Goal: Task Accomplishment & Management: Complete application form

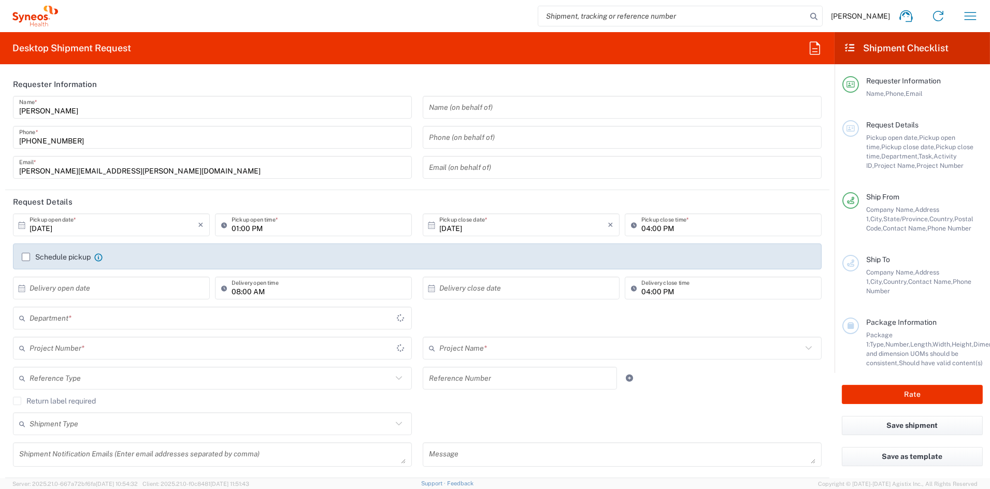
type input "[US_STATE]"
type input "6156"
type input "[GEOGRAPHIC_DATA]"
type input "Syneos Health Communications-[GEOGRAPHIC_DATA] [GEOGRAPHIC_DATA]"
click at [426, 184] on div "Name (on behalf of) Phone (on behalf of) Email (on behalf of)" at bounding box center [623, 141] width 410 height 90
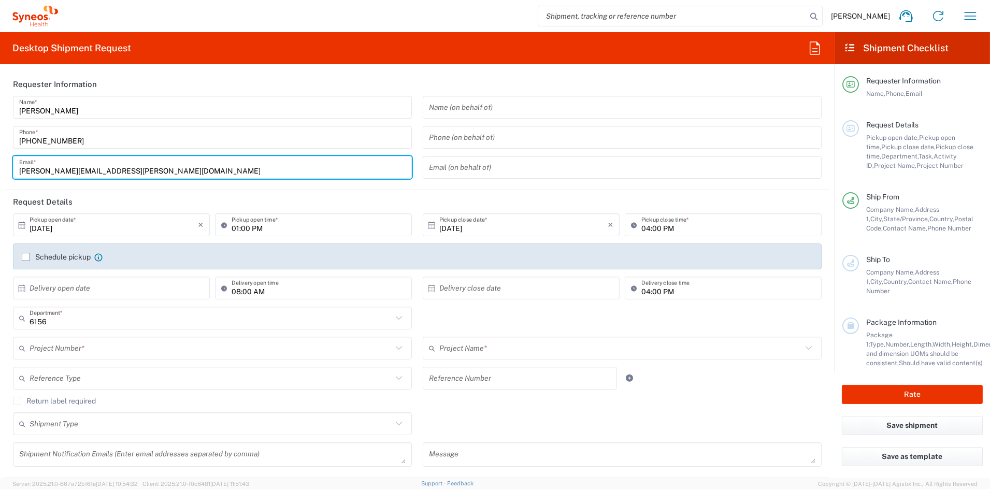
drag, startPoint x: 131, startPoint y: 173, endPoint x: -41, endPoint y: 170, distance: 172.0
click at [0, 170] on html "John Popp Home Shipment estimator Shipment tracking Desktop shipment request My…" at bounding box center [495, 244] width 990 height 489
paste input "katie.judy"
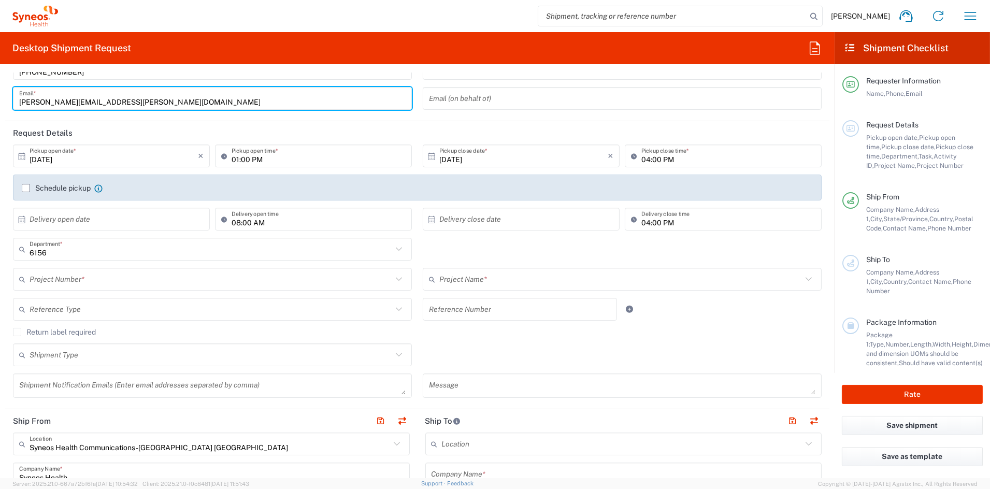
scroll to position [88, 0]
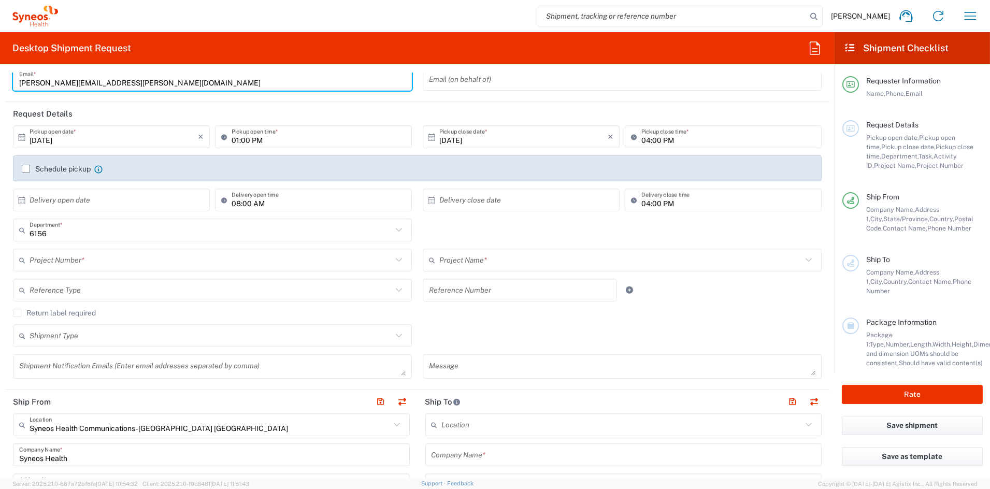
type input "katie.judy@syneoshealth.com"
click at [111, 261] on input "text" at bounding box center [211, 260] width 363 height 18
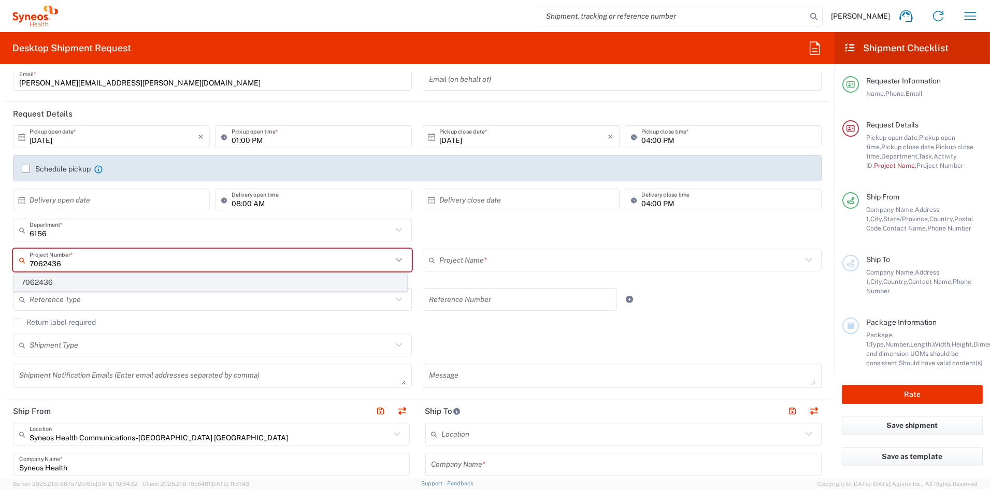
type input "7062436"
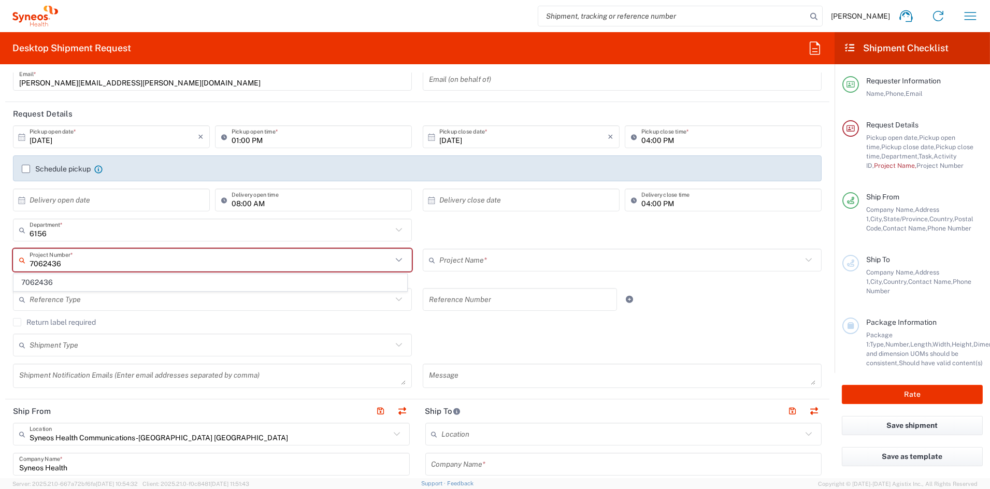
click at [53, 283] on span "7062436" at bounding box center [210, 283] width 393 height 16
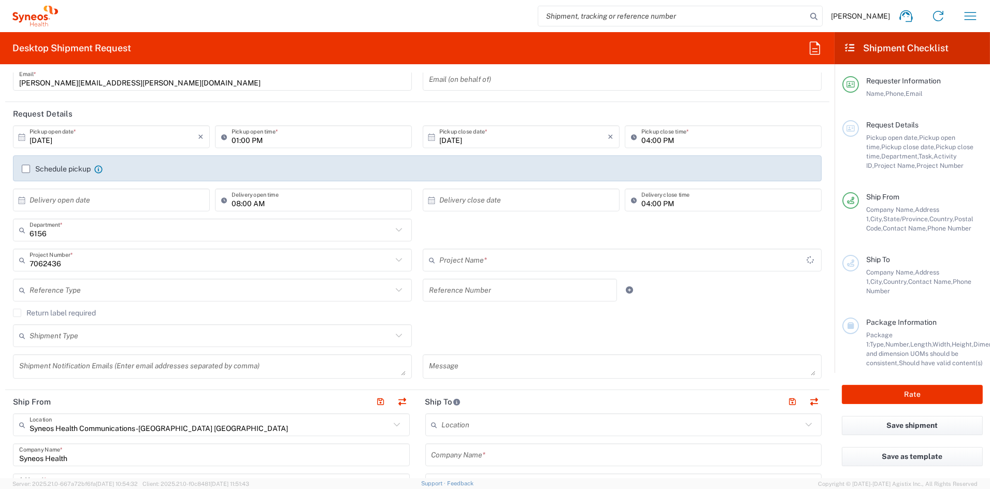
type input "Otsuka 7062436"
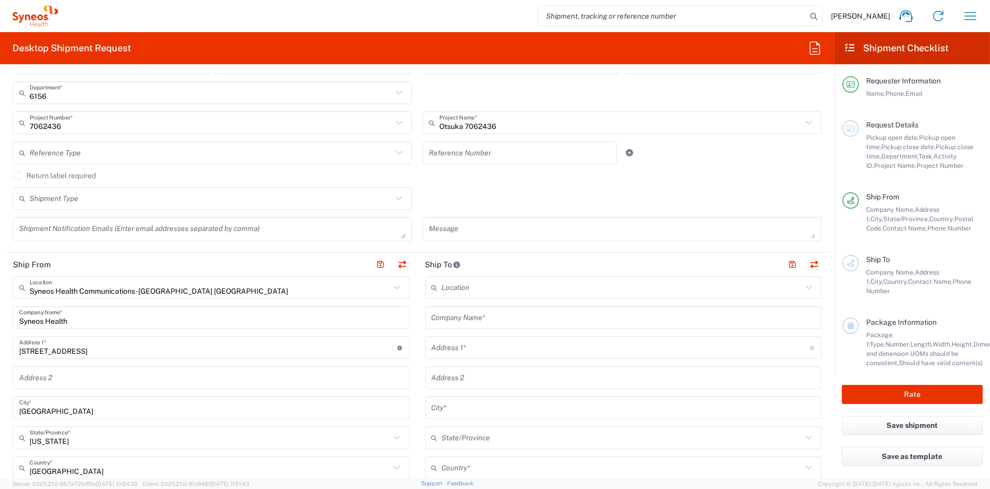
scroll to position [229, 0]
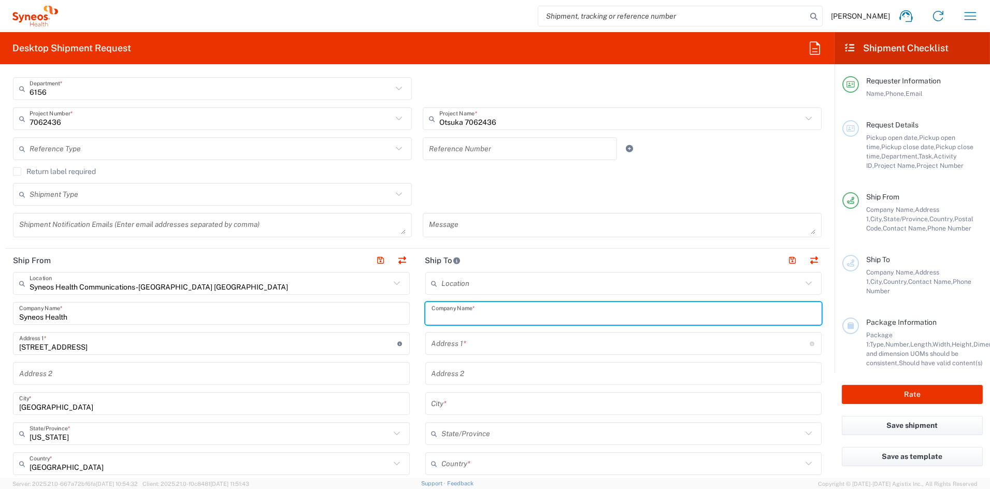
click at [514, 316] on input "text" at bounding box center [624, 314] width 384 height 18
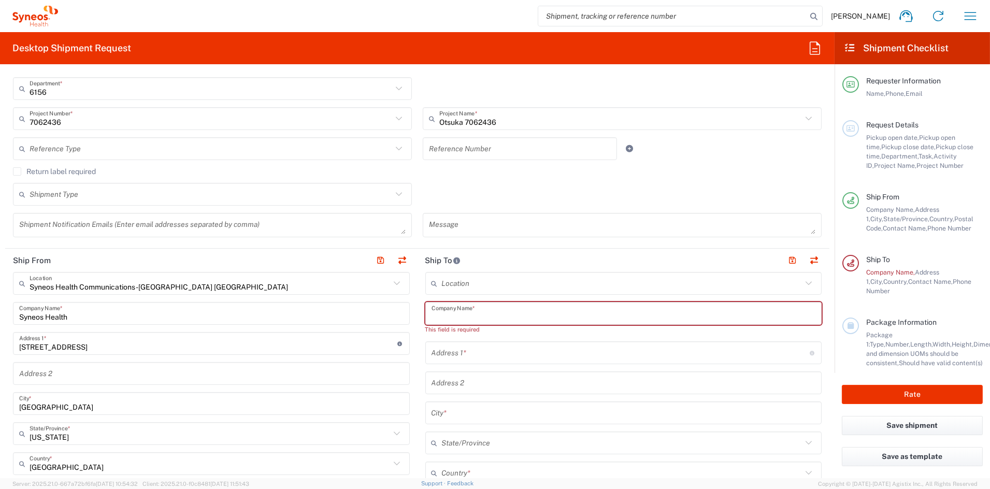
paste input "Shelley Weaver"
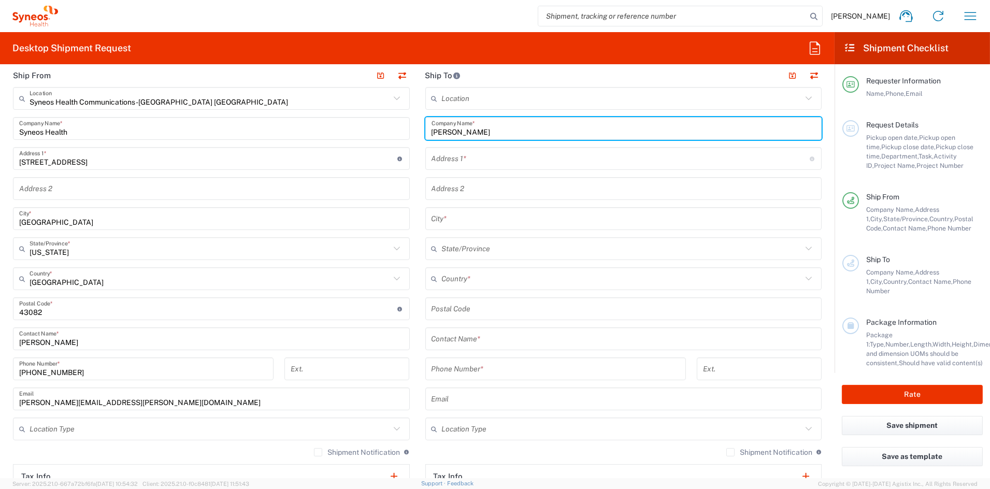
scroll to position [423, 0]
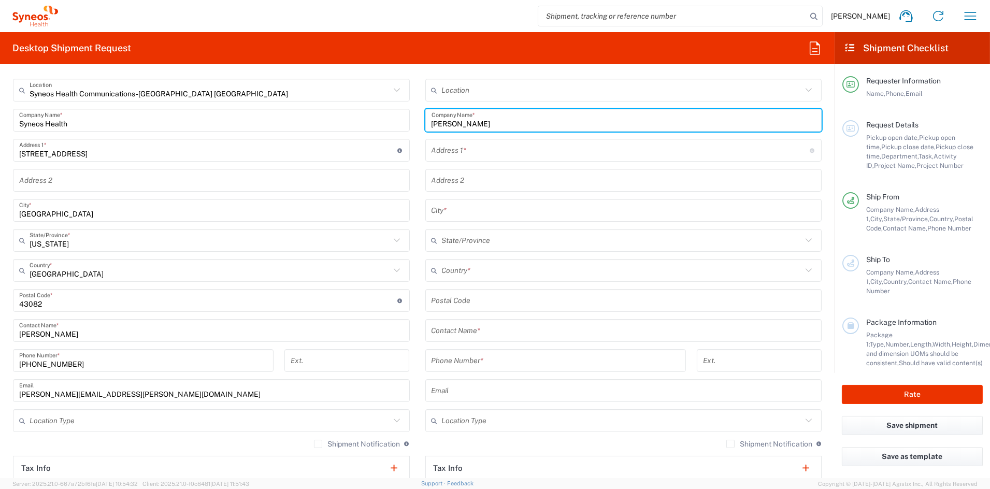
type input "Shelley Weaver"
click at [495, 336] on input "text" at bounding box center [624, 331] width 384 height 18
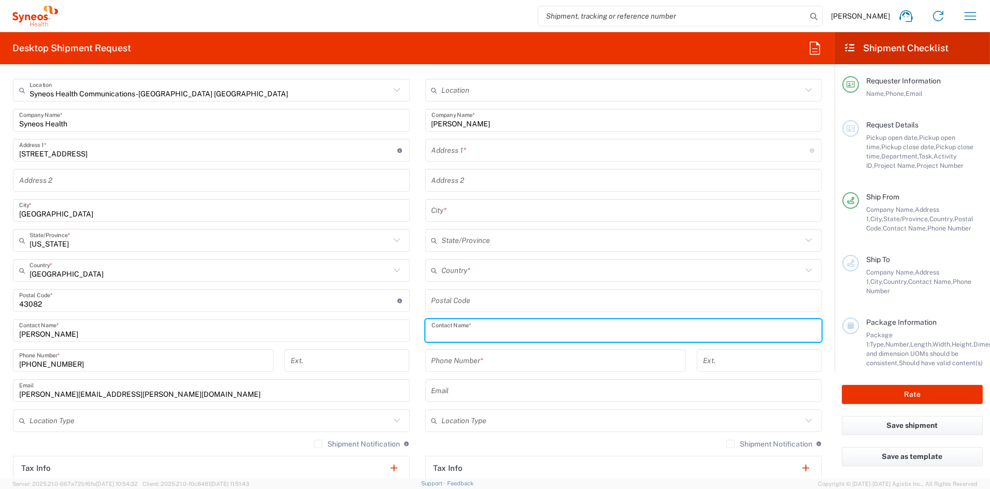
paste input "Shelley Weaver"
type input "Shelley Weaver"
click at [476, 274] on input "text" at bounding box center [622, 271] width 361 height 18
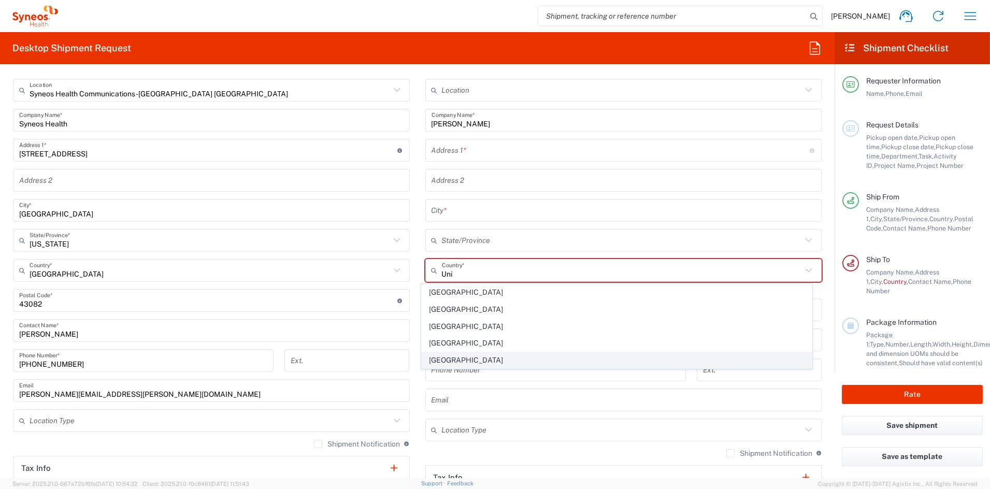
click at [453, 363] on span "[GEOGRAPHIC_DATA]" at bounding box center [617, 360] width 390 height 16
type input "[GEOGRAPHIC_DATA]"
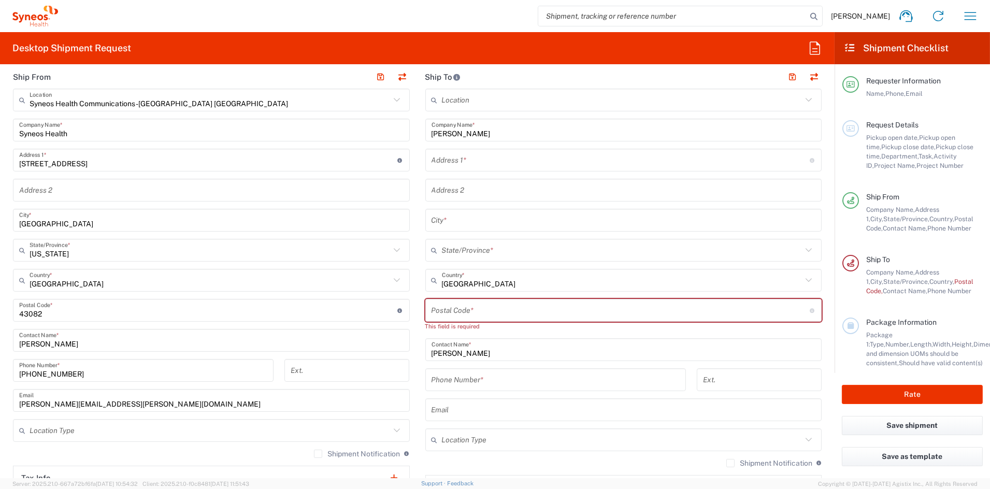
scroll to position [414, 0]
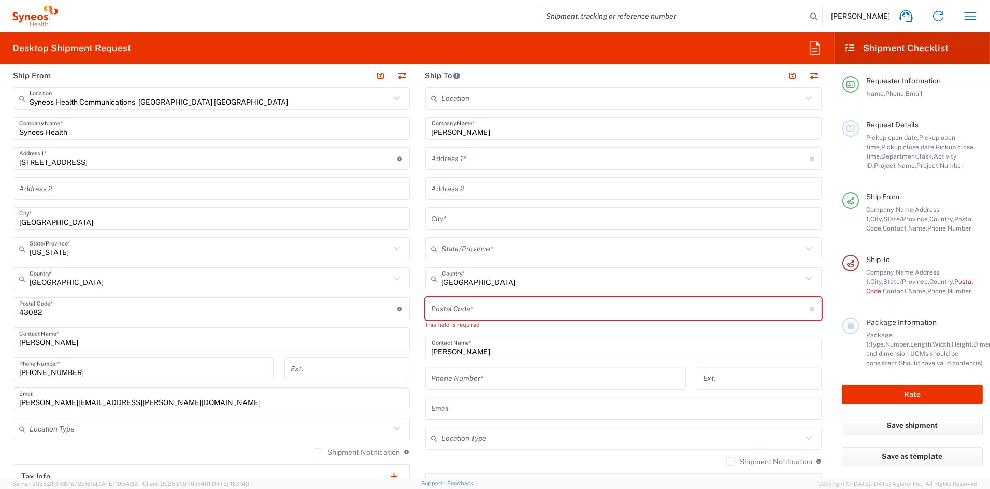
click at [492, 377] on input "tel" at bounding box center [556, 378] width 248 height 18
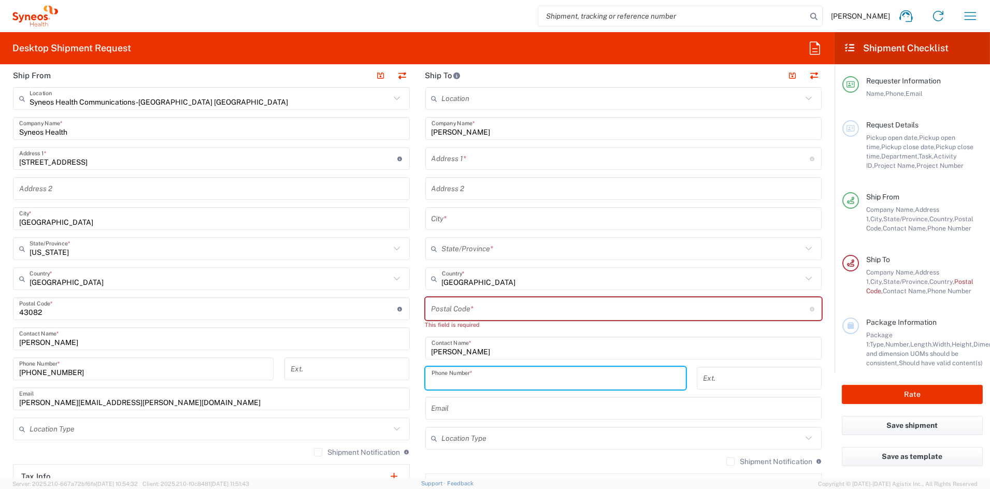
paste input "919-518-7773"
type input "919-518-7773"
click at [509, 161] on input "text" at bounding box center [621, 159] width 378 height 18
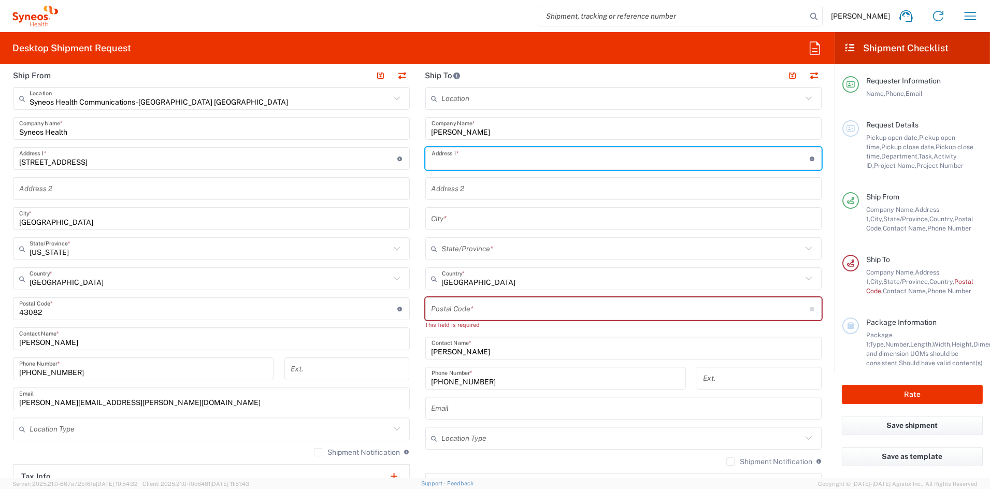
paste input "888 Wingfield Orchard Rd"
type input "888 Wingfield Orchard Rd"
click at [462, 221] on input "text" at bounding box center [624, 219] width 384 height 18
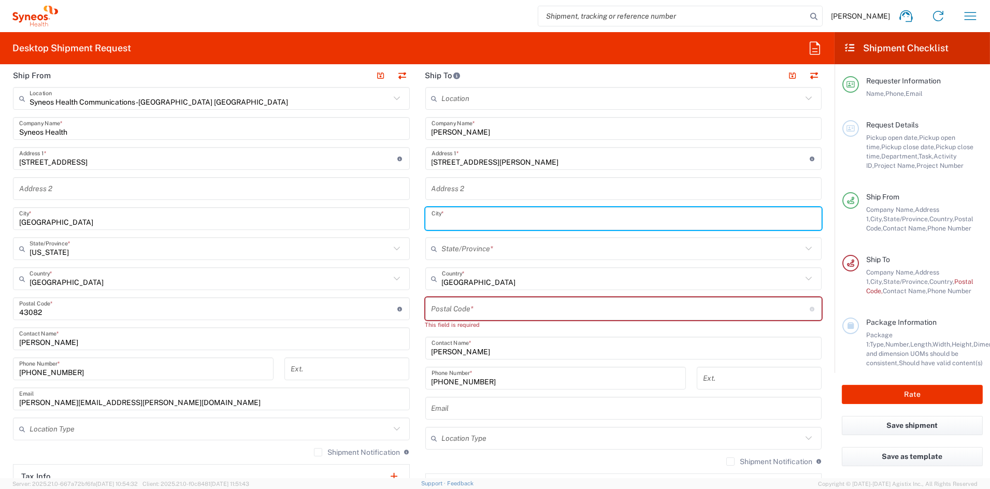
paste input "Martinsville"
type input "Martinsville"
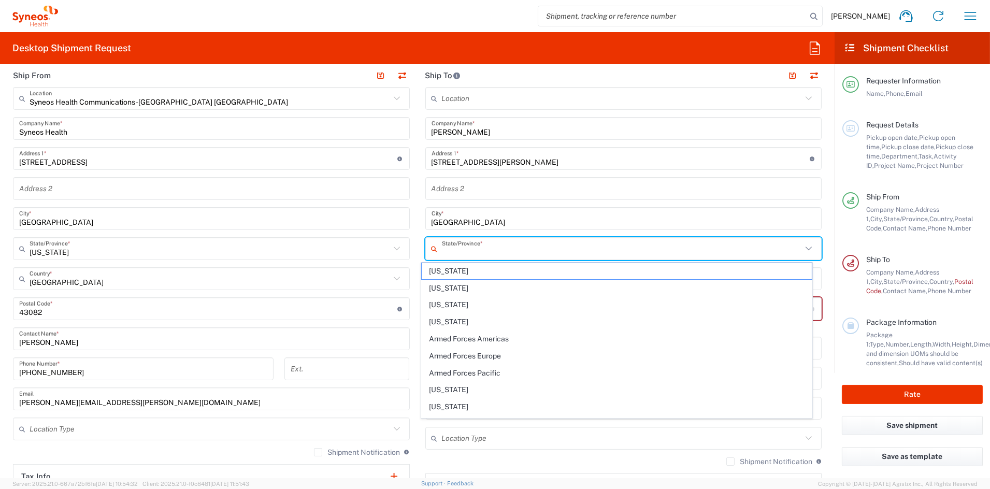
click at [498, 249] on input "text" at bounding box center [622, 249] width 361 height 18
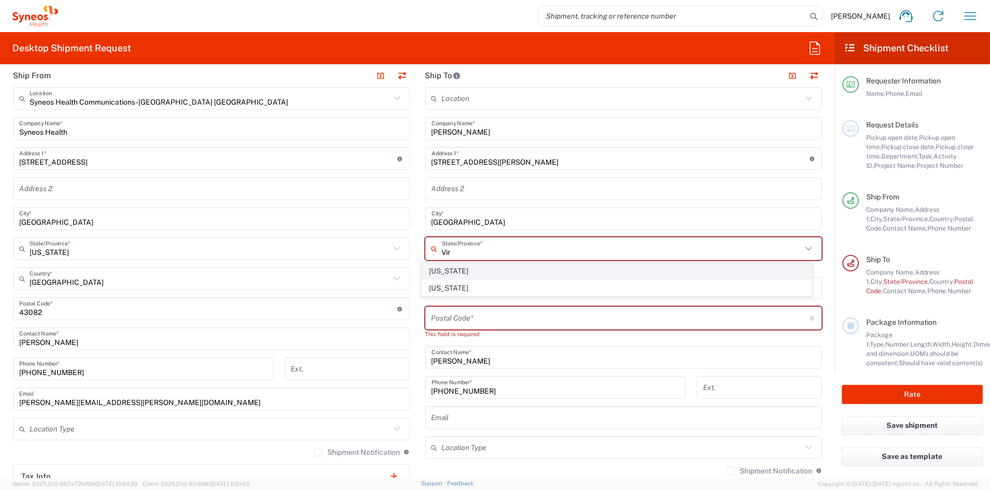
click at [444, 270] on span "[US_STATE]" at bounding box center [617, 271] width 390 height 16
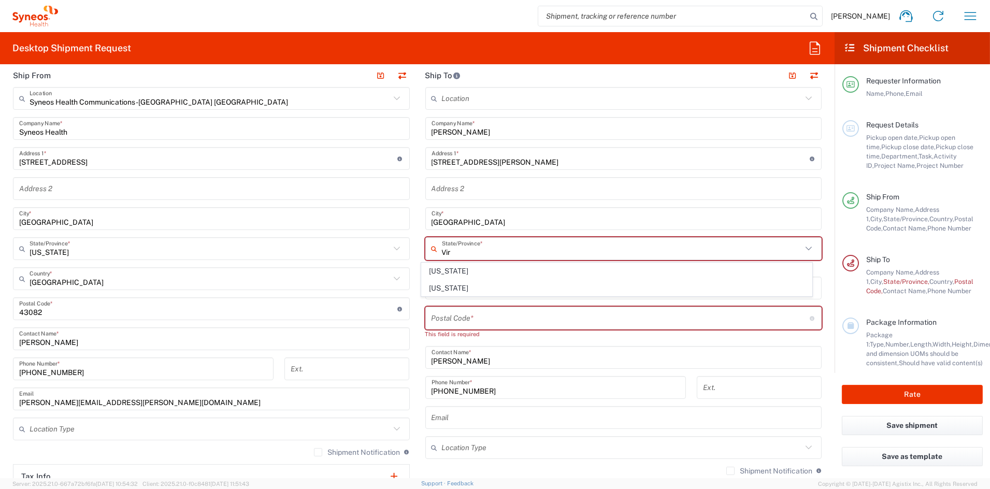
type input "[US_STATE]"
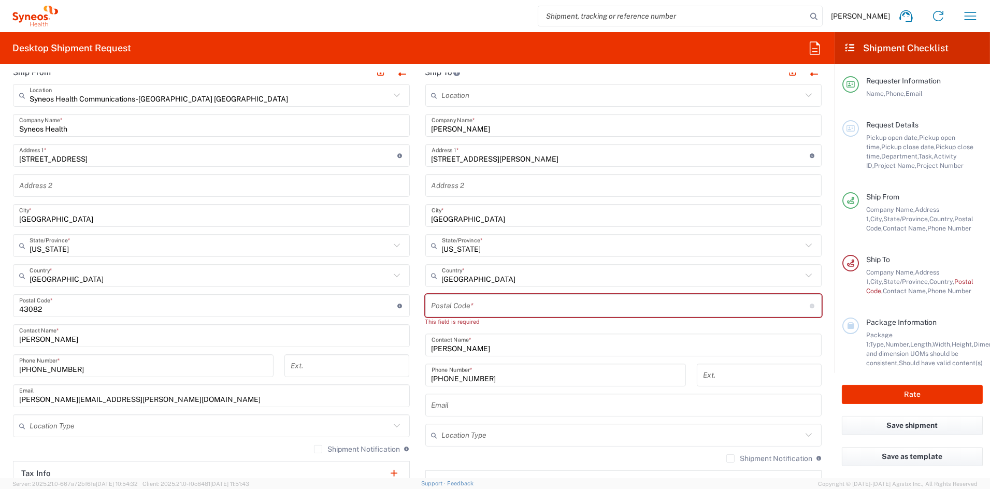
scroll to position [418, 0]
click at [499, 305] on input "undefined" at bounding box center [621, 305] width 378 height 18
paste input "24112"
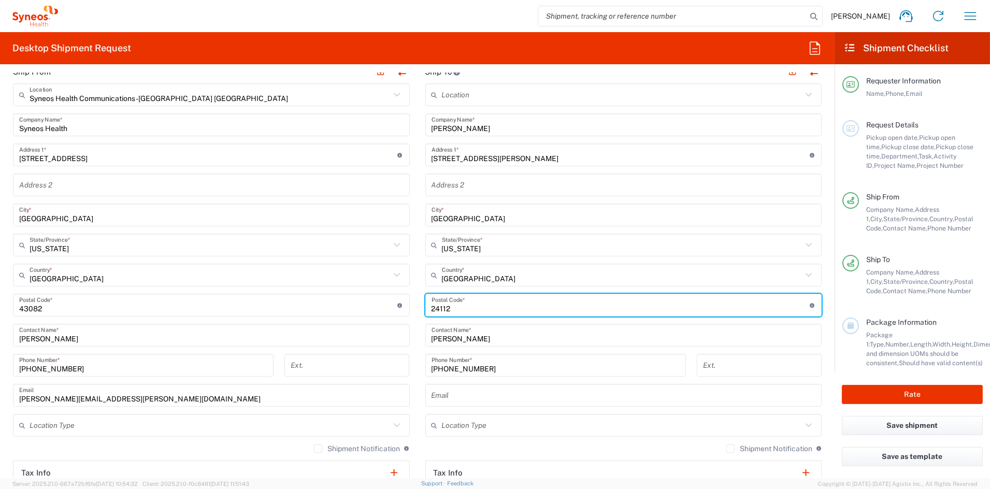
type input "24112"
click at [516, 430] on input "text" at bounding box center [622, 426] width 361 height 18
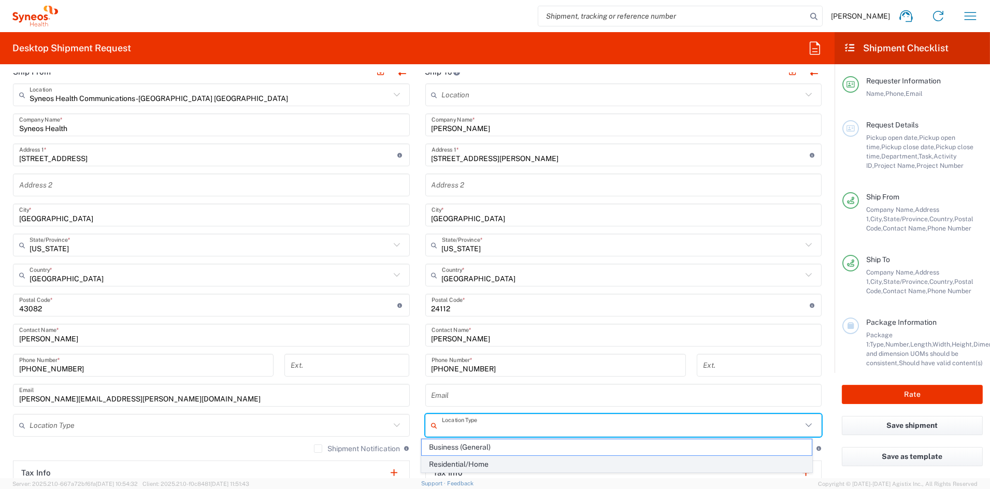
click at [474, 464] on span "Residential/Home" at bounding box center [617, 464] width 390 height 16
type input "Residential/Home"
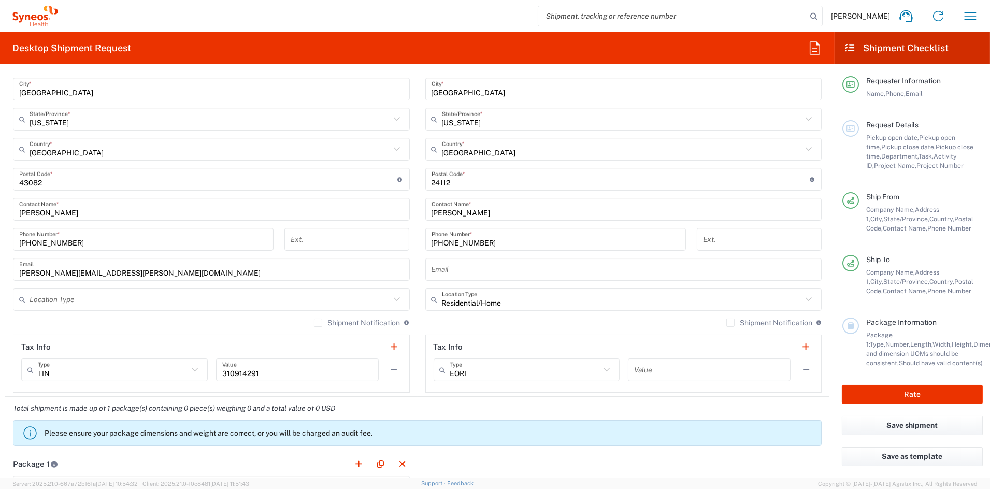
scroll to position [549, 0]
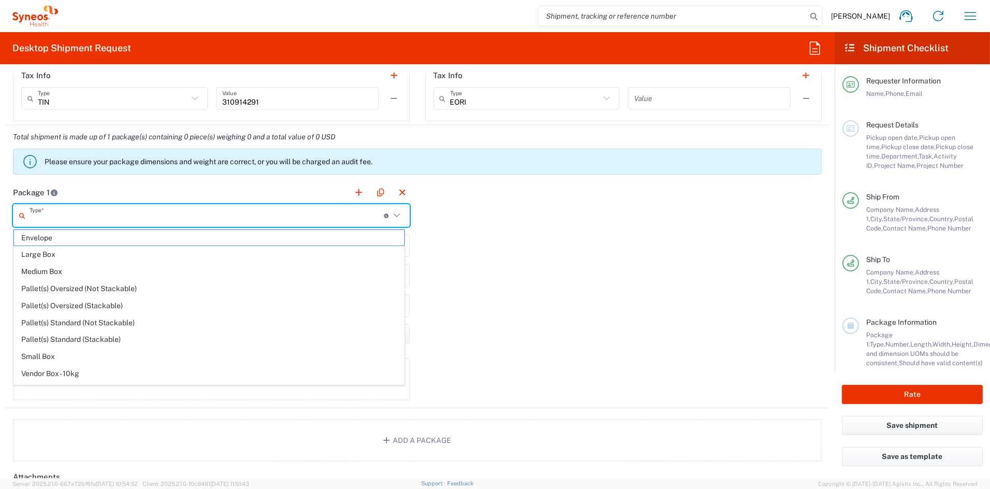
click at [101, 216] on input "text" at bounding box center [207, 216] width 354 height 18
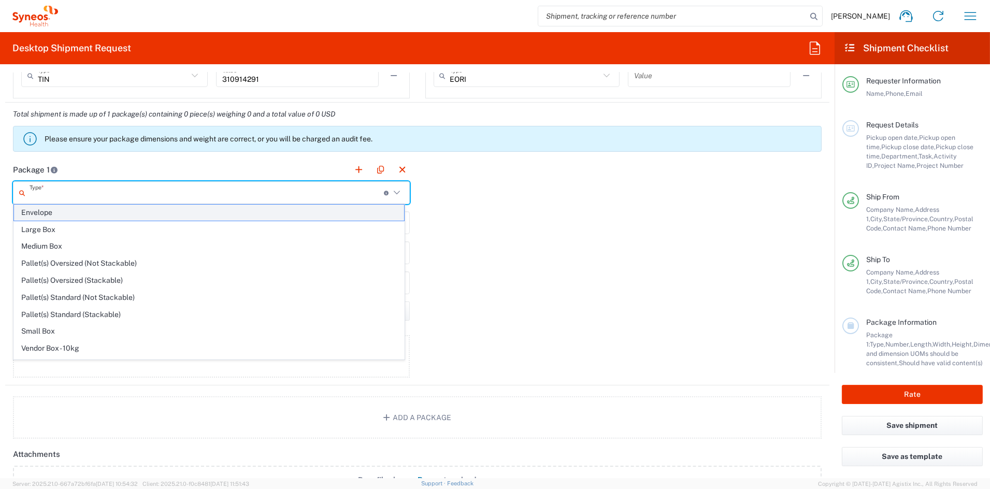
scroll to position [841, 0]
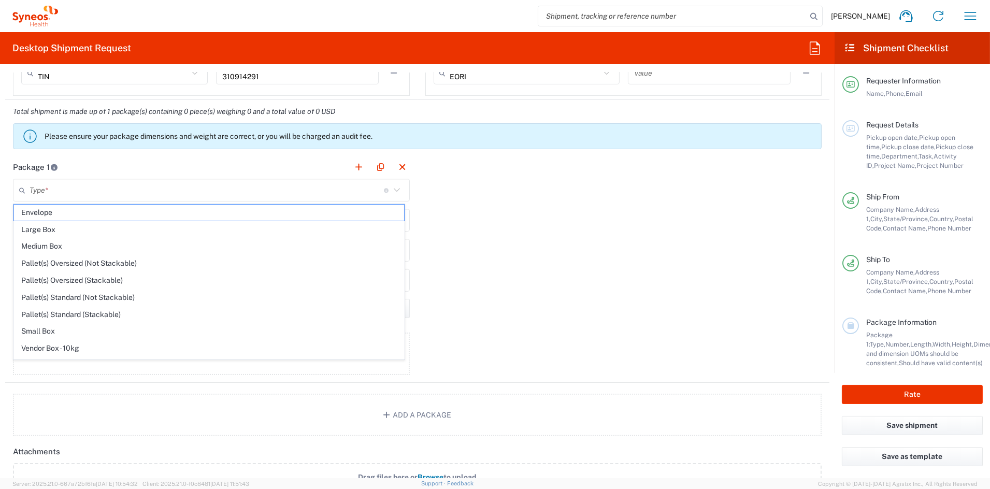
click at [74, 329] on span "Small Box" at bounding box center [209, 331] width 390 height 16
type input "Small Box"
type input "12.25"
type input "11"
type input "1.5"
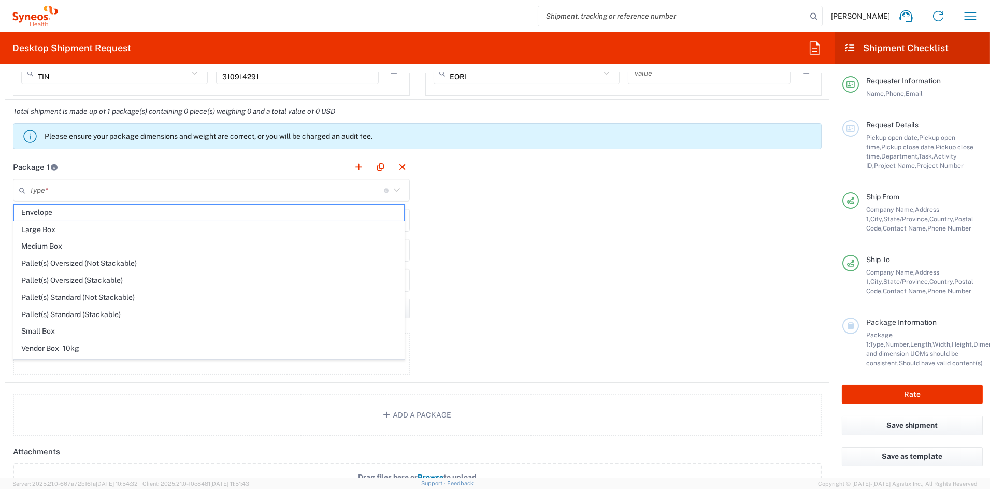
type input "in"
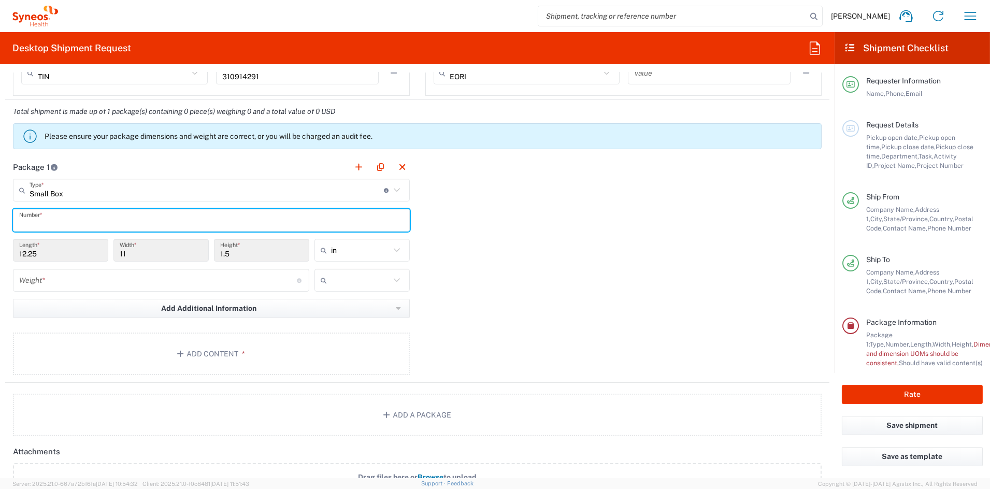
click at [60, 223] on input "text" at bounding box center [211, 220] width 384 height 18
type input "1"
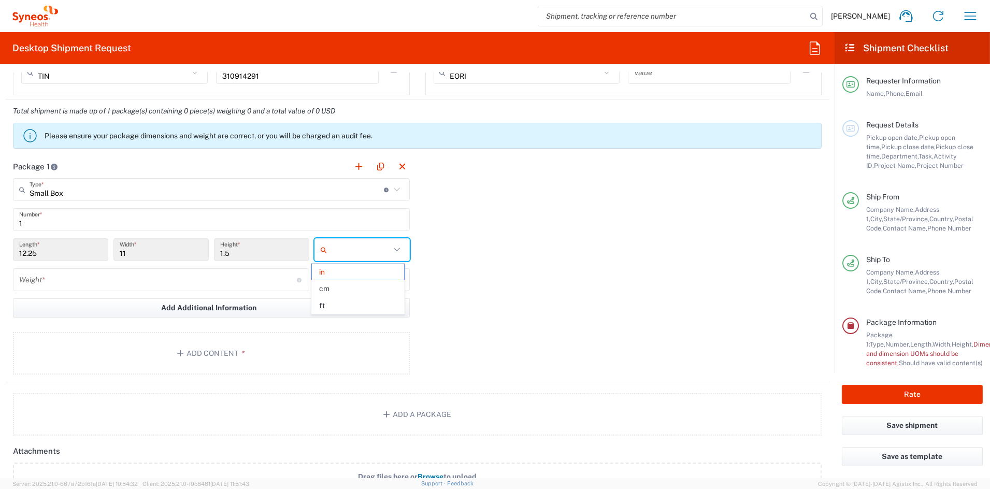
type input "in"
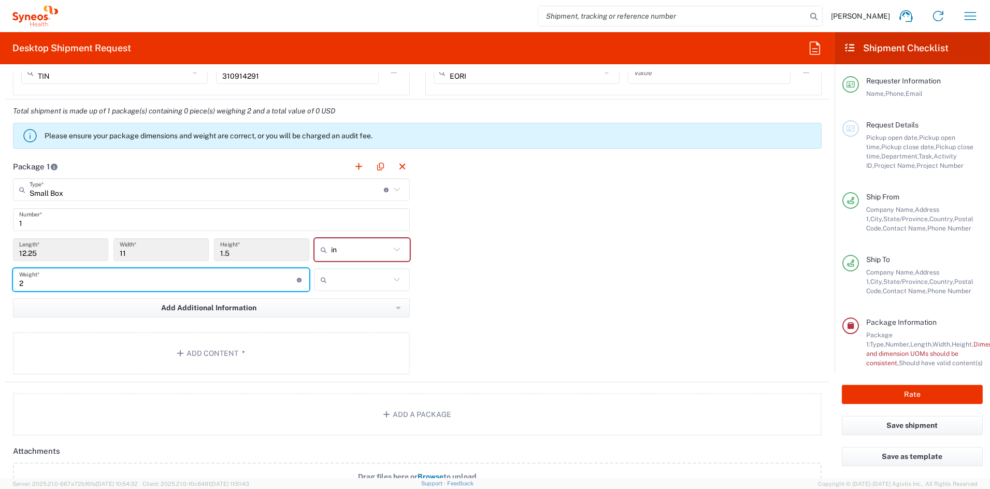
type input "2"
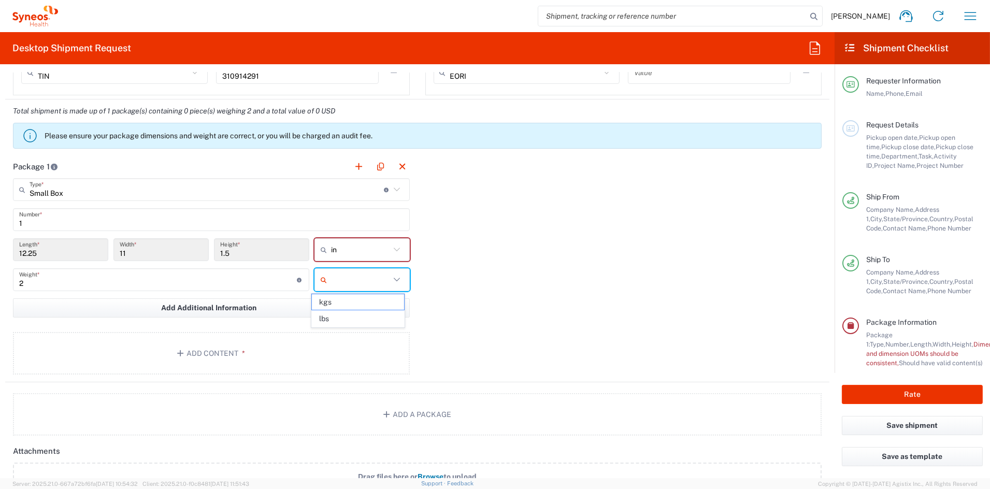
click at [344, 322] on span "lbs" at bounding box center [358, 319] width 92 height 16
type input "lbs"
click at [229, 350] on button "Add Content *" at bounding box center [211, 353] width 397 height 42
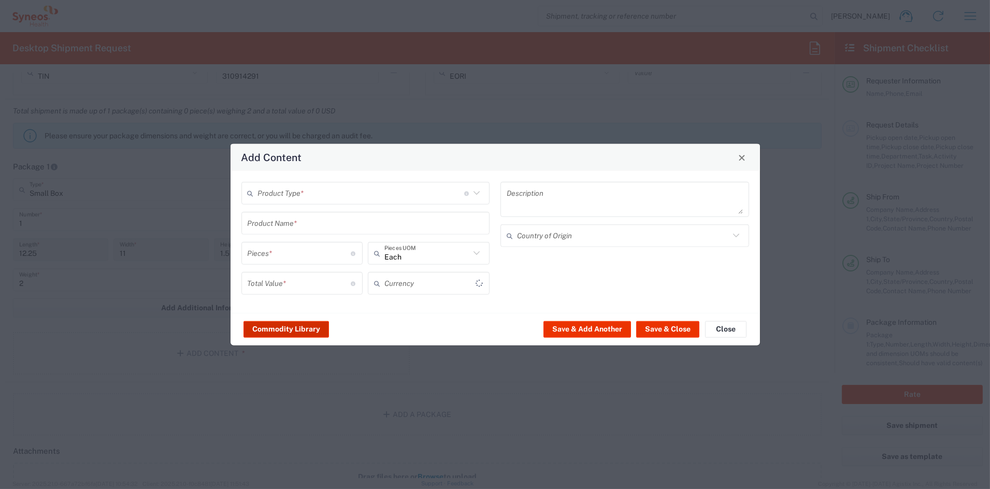
type input "US Dollar"
click at [299, 194] on input "text" at bounding box center [361, 193] width 206 height 18
click at [285, 222] on span "Documents" at bounding box center [365, 216] width 246 height 16
type input "Documents"
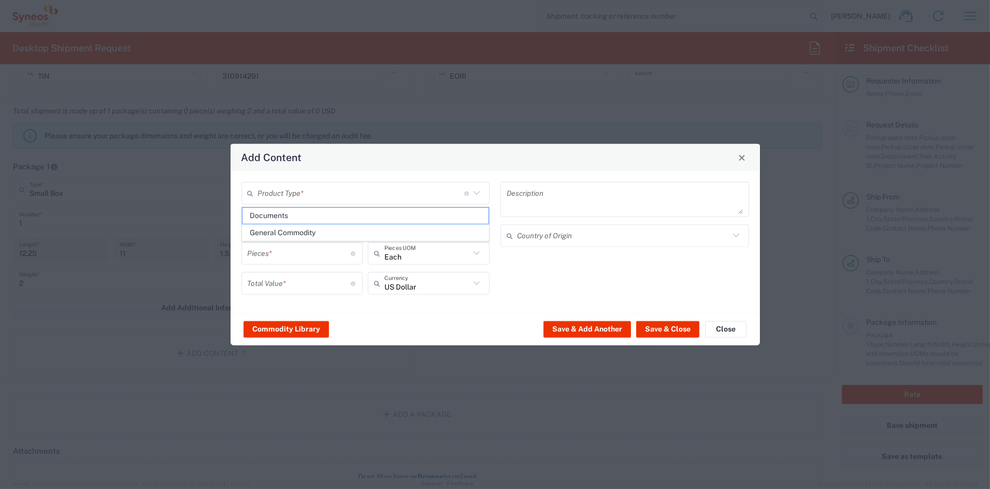
type input "1"
type textarea "Documents"
drag, startPoint x: 232, startPoint y: 286, endPoint x: 219, endPoint y: 285, distance: 13.5
click at [218, 285] on div "Add Content Documents Product Type * Document: Paper document generated interna…" at bounding box center [495, 244] width 990 height 489
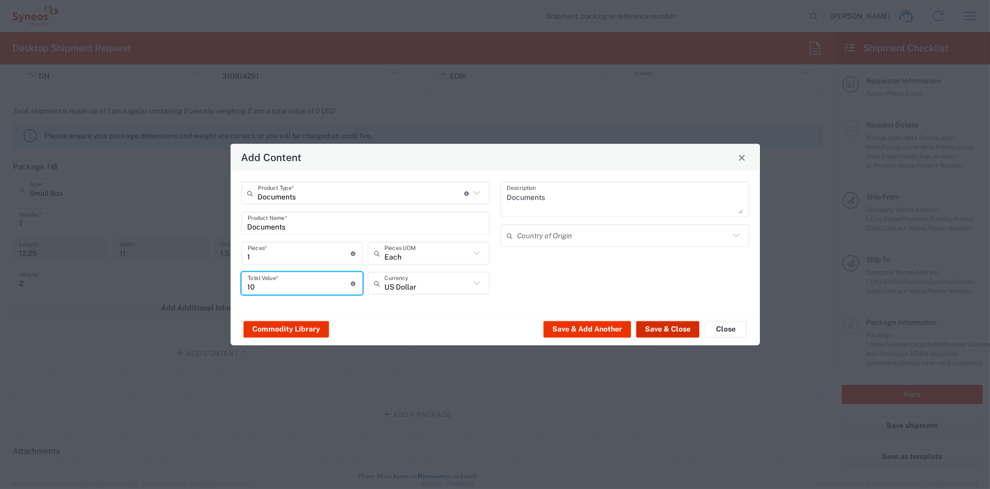
type input "10"
drag, startPoint x: 665, startPoint y: 325, endPoint x: 635, endPoint y: 328, distance: 30.2
click at [664, 325] on button "Save & Close" at bounding box center [667, 329] width 63 height 17
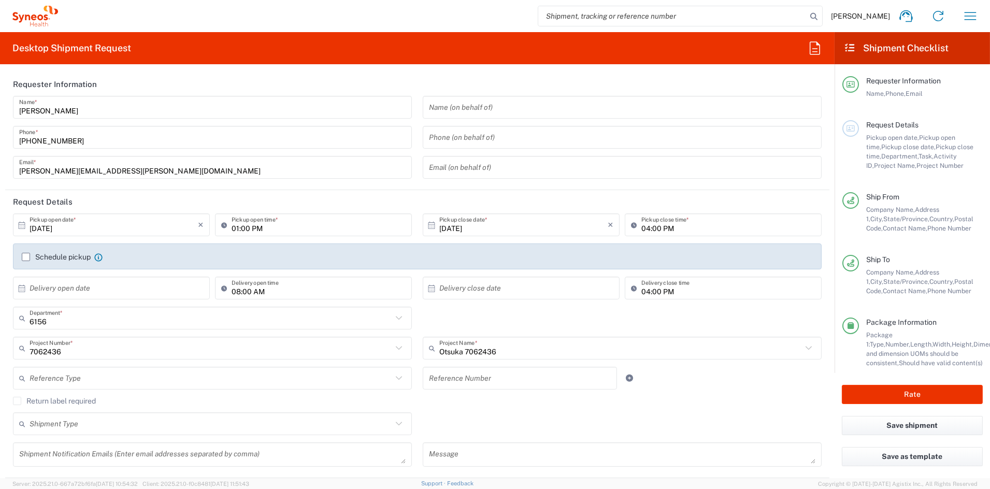
scroll to position [3, 0]
click at [882, 392] on button "Rate" at bounding box center [912, 394] width 141 height 19
type input "6156"
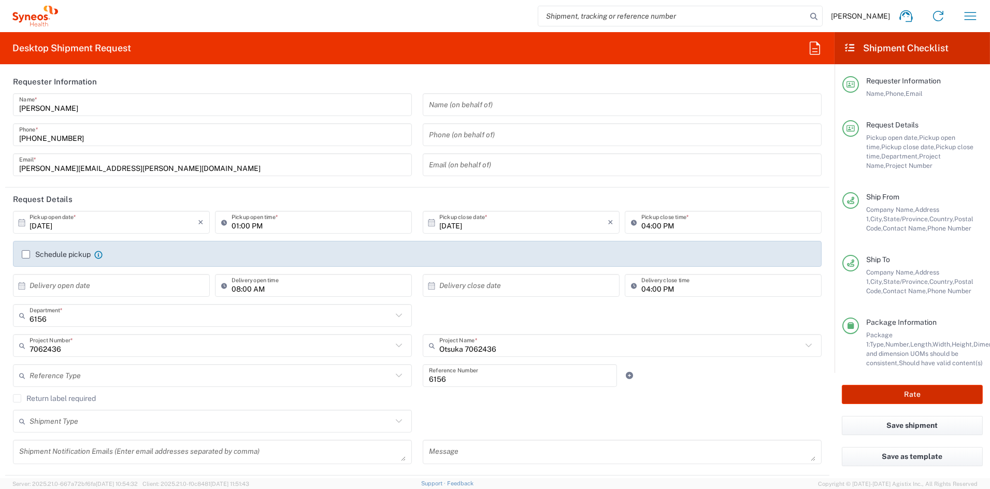
type input "7062436"
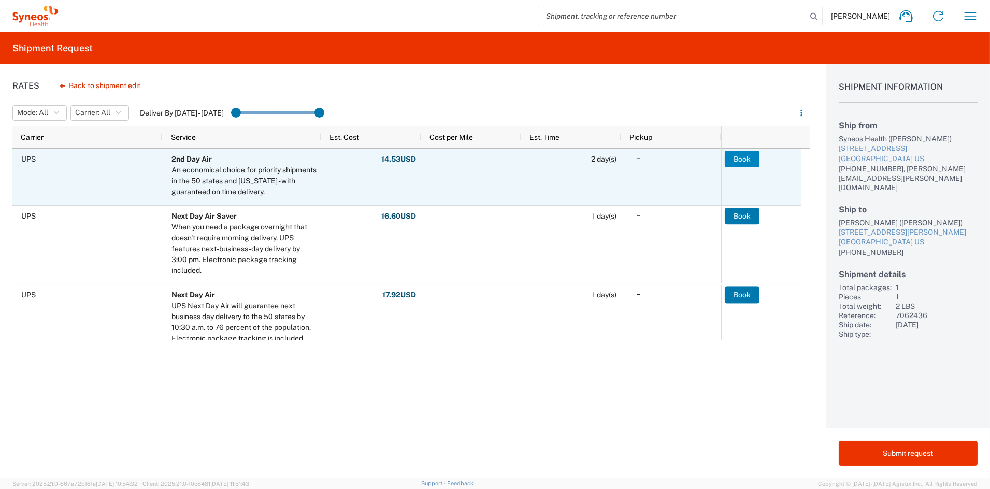
click at [737, 159] on button "Book" at bounding box center [742, 159] width 35 height 17
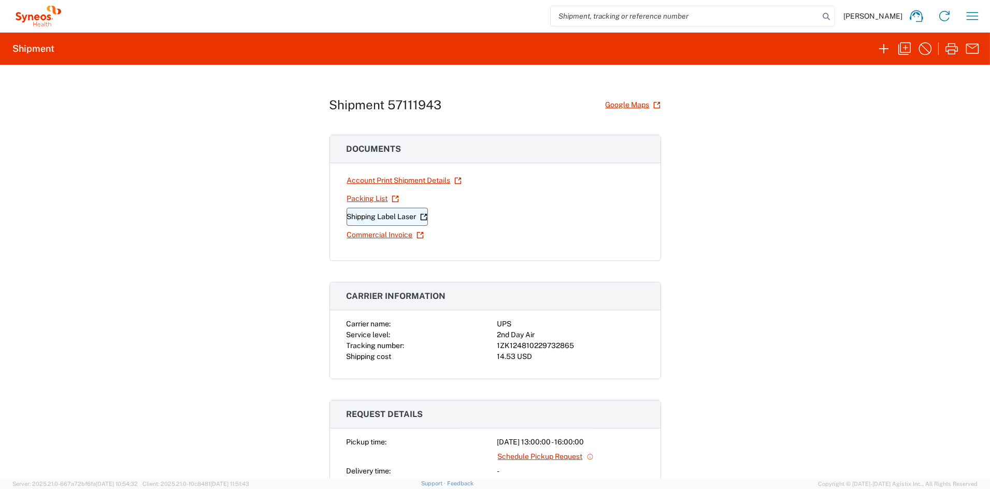
click at [407, 217] on link "Shipping Label Laser" at bounding box center [387, 217] width 81 height 18
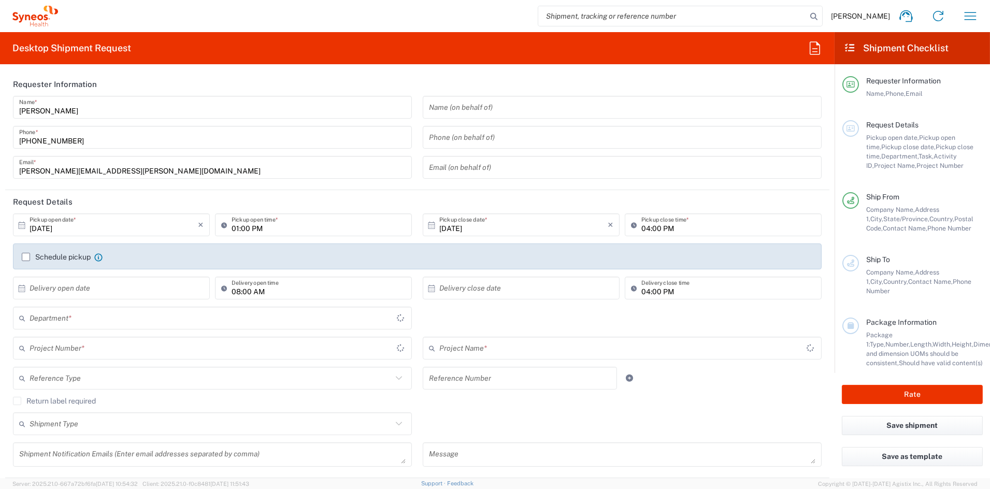
type input "[US_STATE]"
type input "6156"
type input "[GEOGRAPHIC_DATA]"
type input "Syneos Health Communications-[GEOGRAPHIC_DATA] [GEOGRAPHIC_DATA]"
click at [967, 18] on icon "button" at bounding box center [970, 16] width 17 height 17
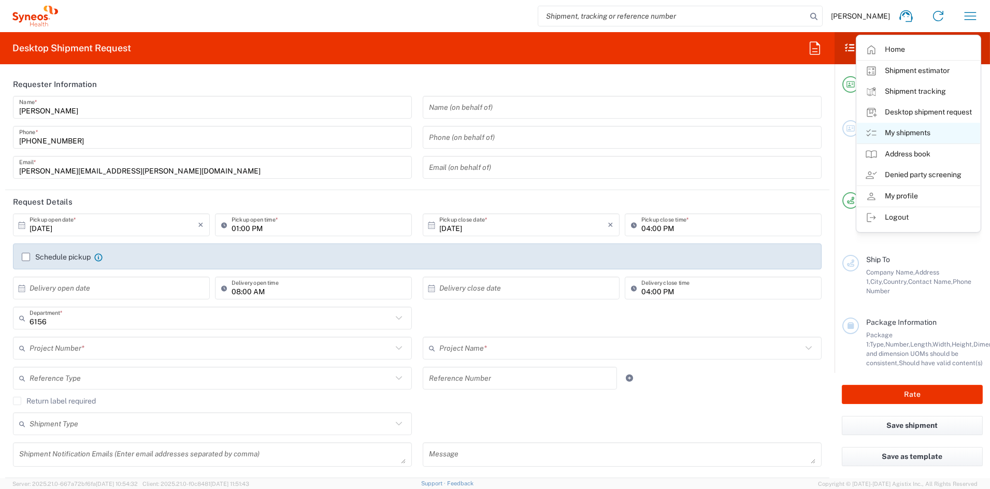
click at [910, 134] on link "My shipments" at bounding box center [918, 133] width 123 height 21
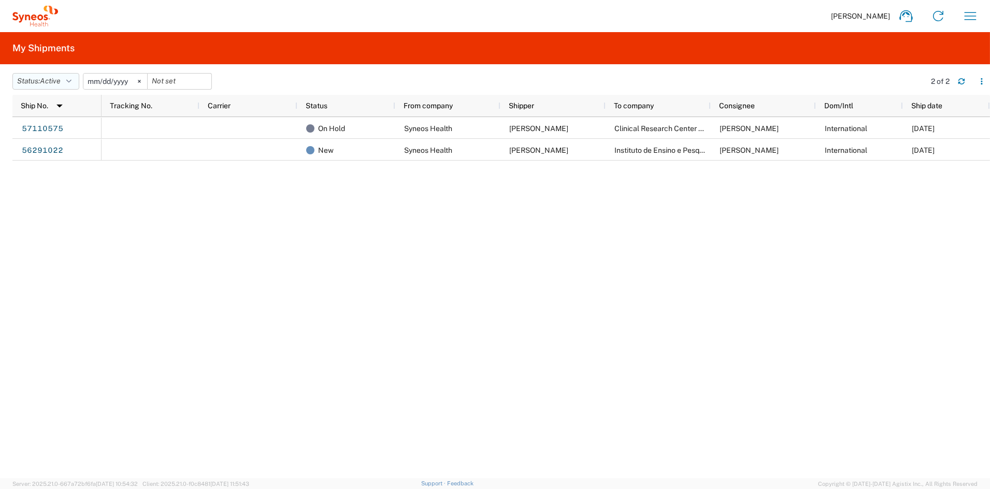
click at [76, 80] on button "Status: Active" at bounding box center [45, 81] width 67 height 17
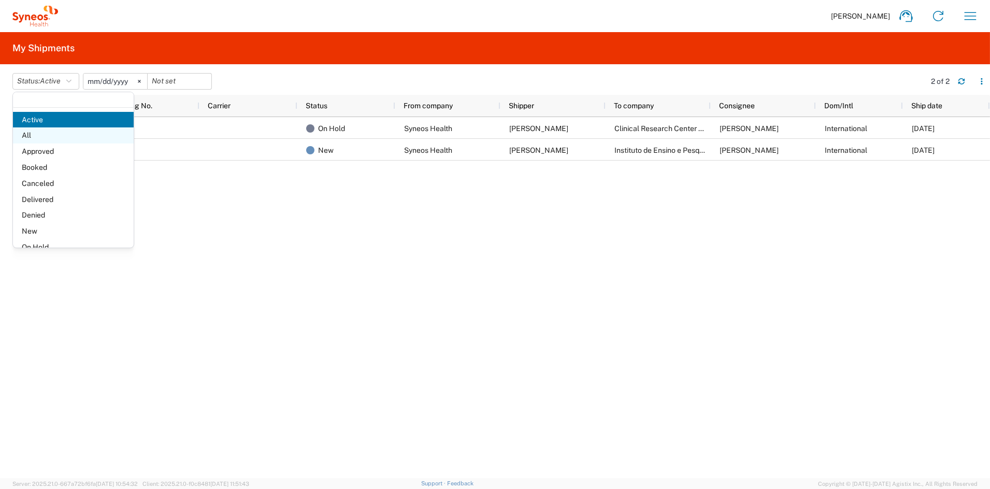
click at [47, 137] on span "All" at bounding box center [73, 135] width 121 height 16
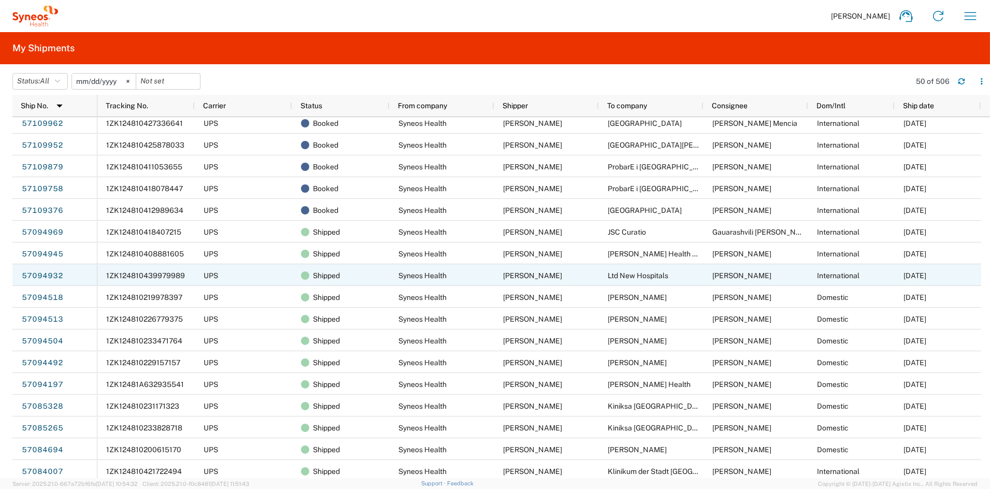
scroll to position [209, 0]
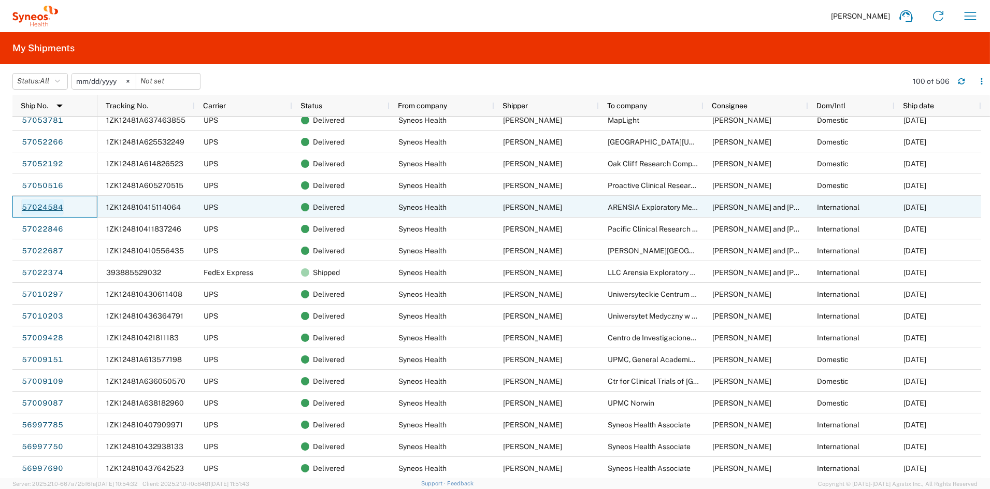
click at [48, 206] on link "57024584" at bounding box center [42, 207] width 42 height 17
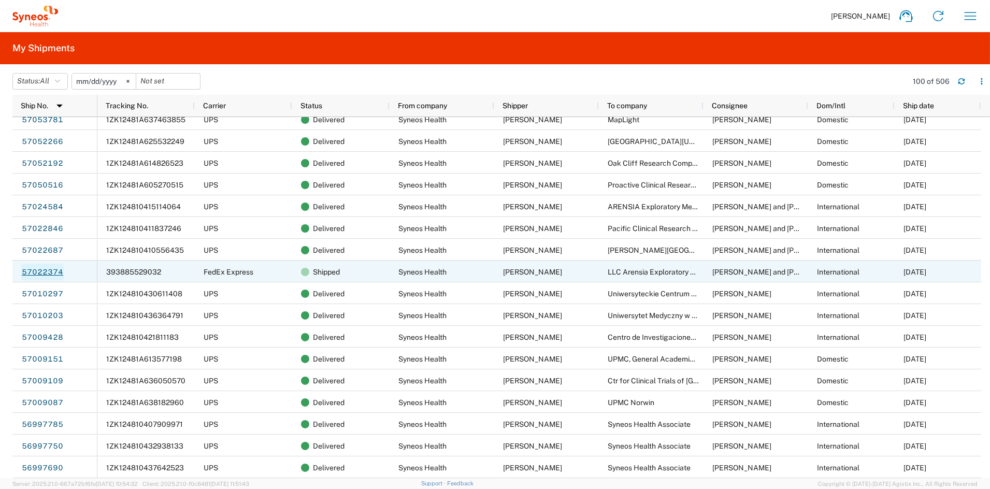
click at [37, 269] on link "57022374" at bounding box center [42, 272] width 42 height 17
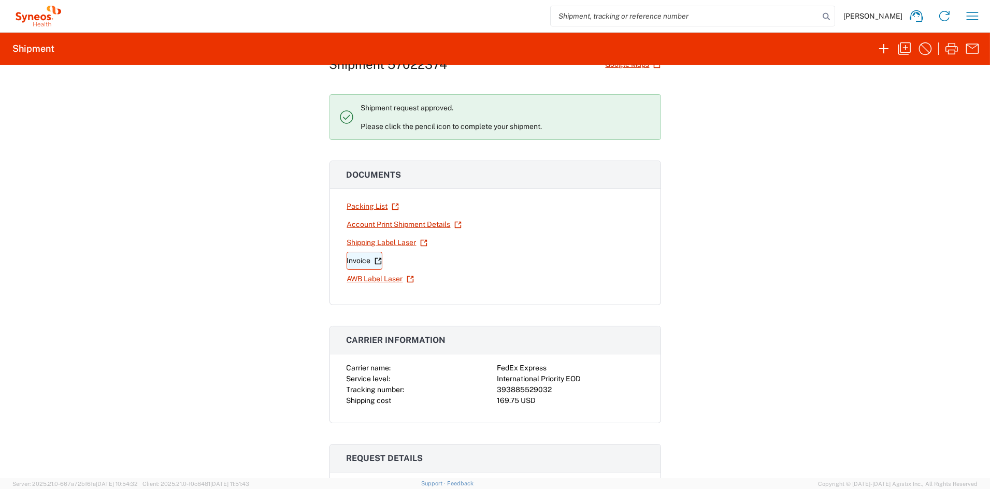
click at [354, 261] on link "Invoice" at bounding box center [365, 261] width 36 height 18
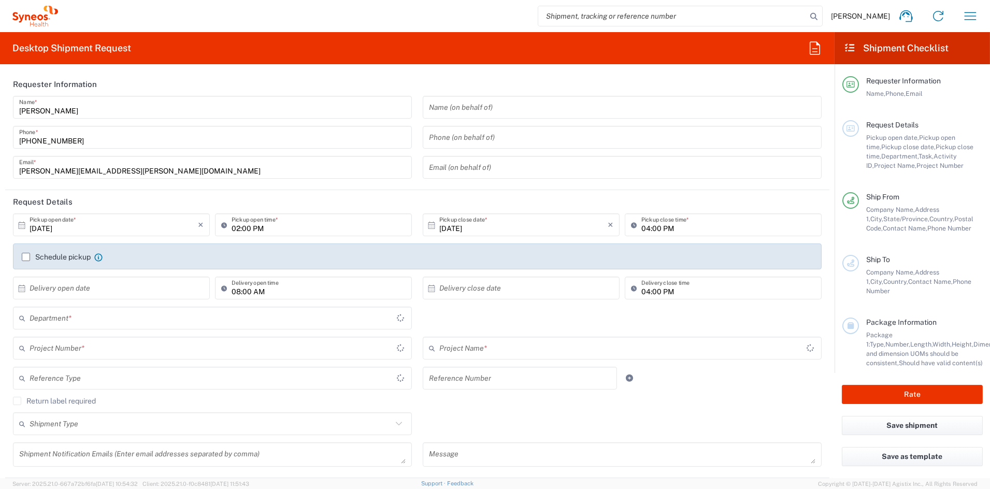
type input "[US_STATE]"
type input "[GEOGRAPHIC_DATA]"
type input "6156"
type input "Syneos Health Communications-[GEOGRAPHIC_DATA] [GEOGRAPHIC_DATA]"
click at [128, 168] on input "[PERSON_NAME][EMAIL_ADDRESS][PERSON_NAME][DOMAIN_NAME]" at bounding box center [212, 168] width 386 height 18
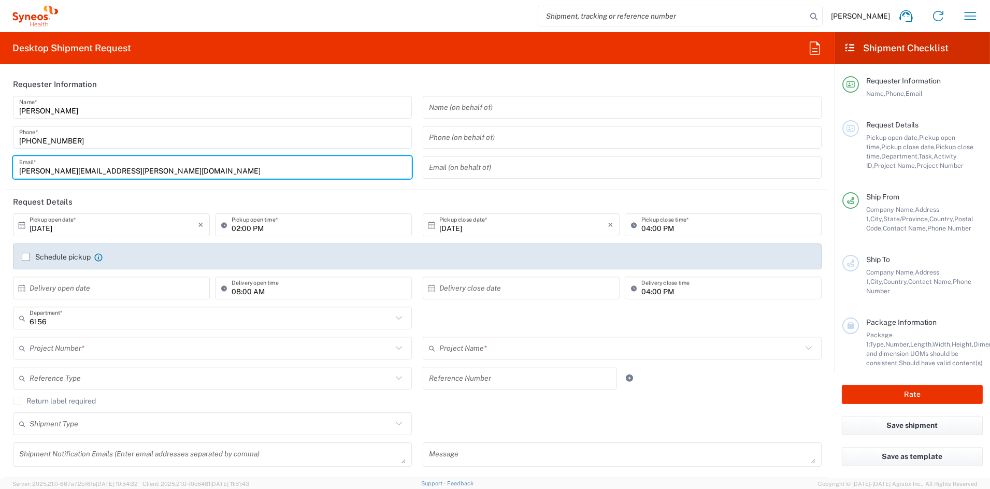
drag, startPoint x: 38, startPoint y: 167, endPoint x: -48, endPoint y: 167, distance: 86.5
click at [0, 167] on html "[PERSON_NAME] Home Shipment estimator Shipment tracking Desktop shipment reques…" at bounding box center [495, 244] width 990 height 489
paste input "[PERSON_NAME].[PERSON_NAME]"
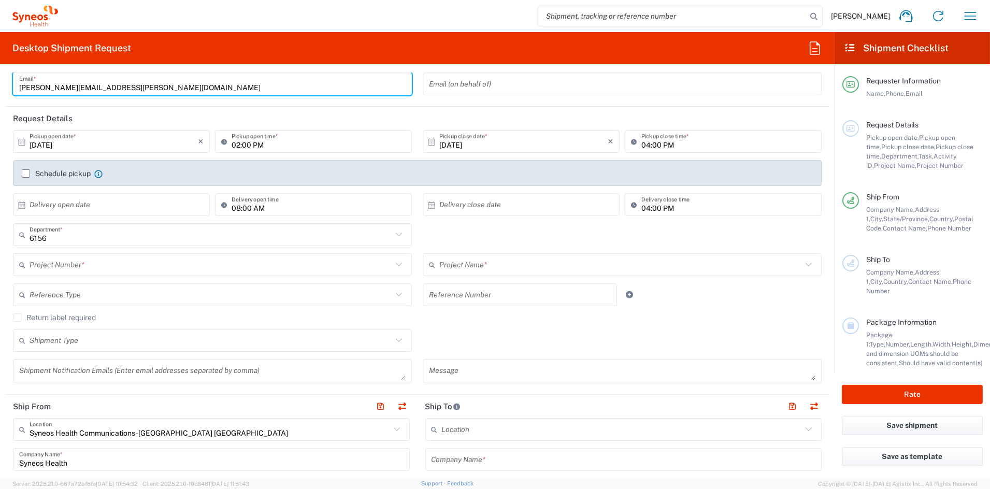
scroll to position [84, 0]
type input "[PERSON_NAME][EMAIL_ADDRESS][PERSON_NAME][DOMAIN_NAME]"
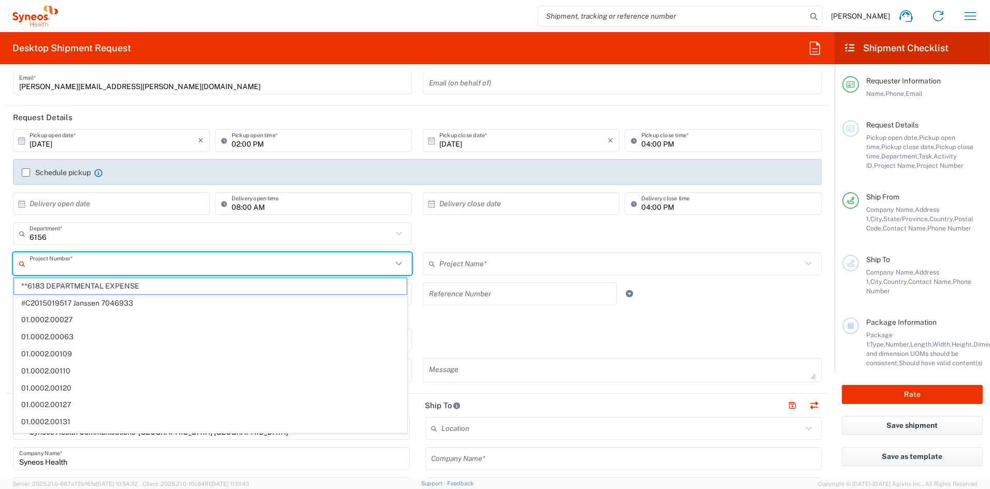
click at [160, 269] on input "text" at bounding box center [211, 264] width 363 height 18
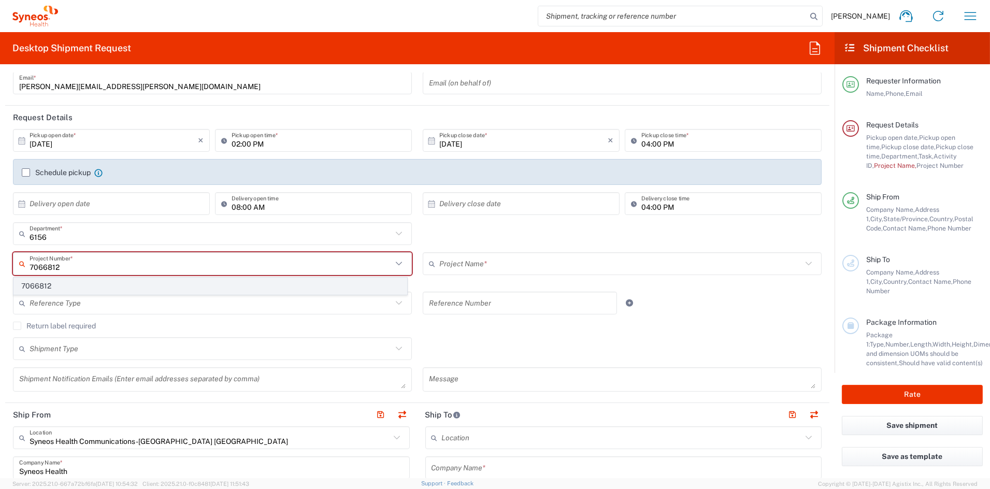
type input "7066812"
click at [72, 283] on span "7066812" at bounding box center [210, 286] width 393 height 16
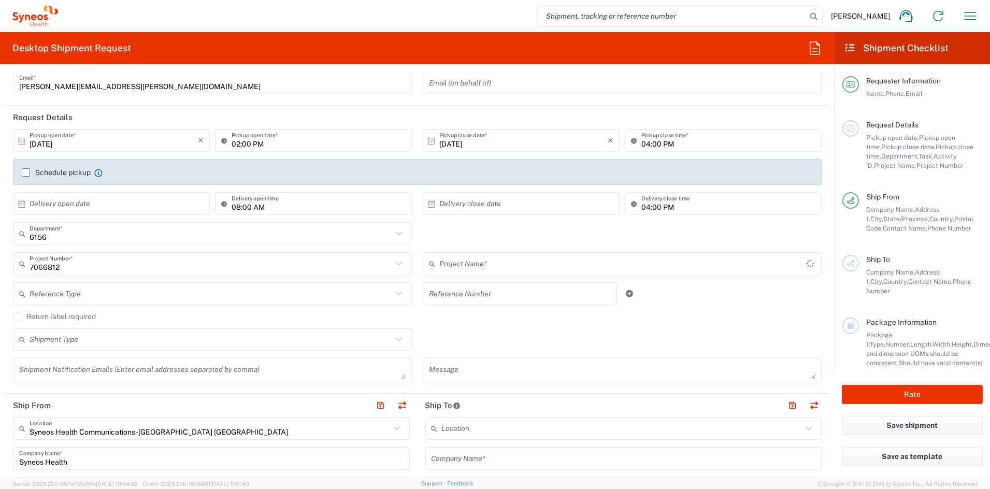
type input "NI One 7066812"
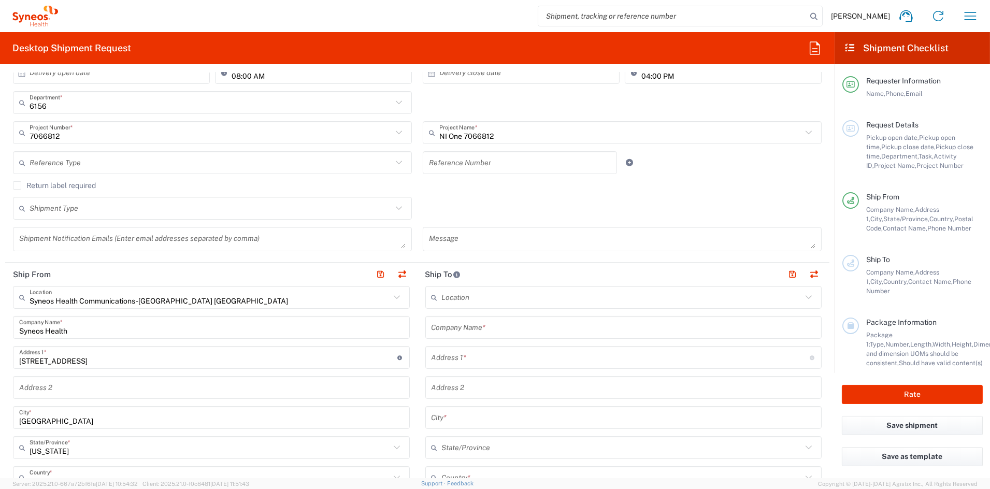
scroll to position [217, 0]
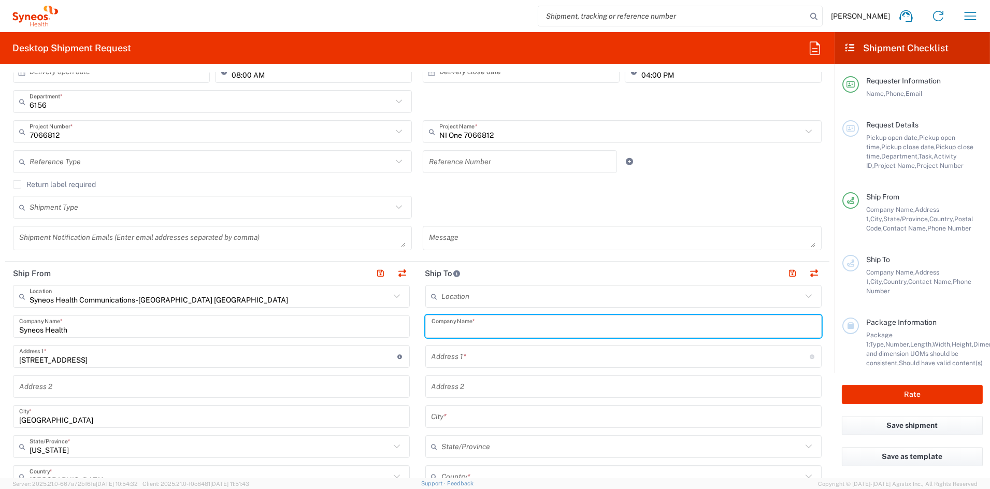
click at [529, 326] on input "text" at bounding box center [624, 327] width 384 height 18
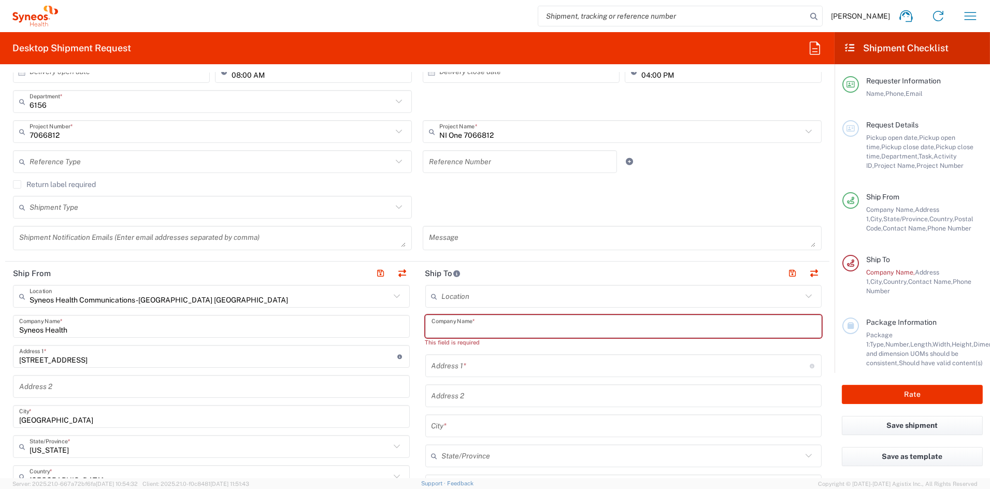
paste input "[PERSON_NAME]"
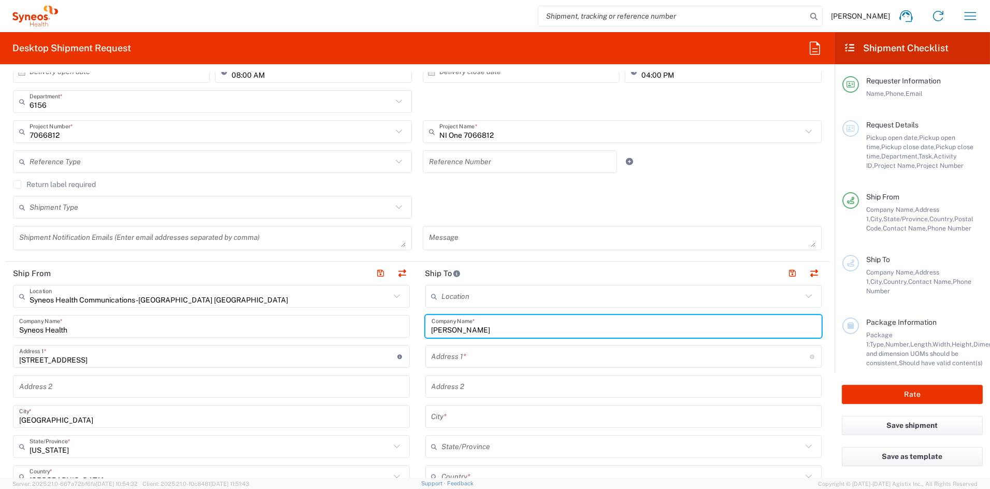
type input "[PERSON_NAME]"
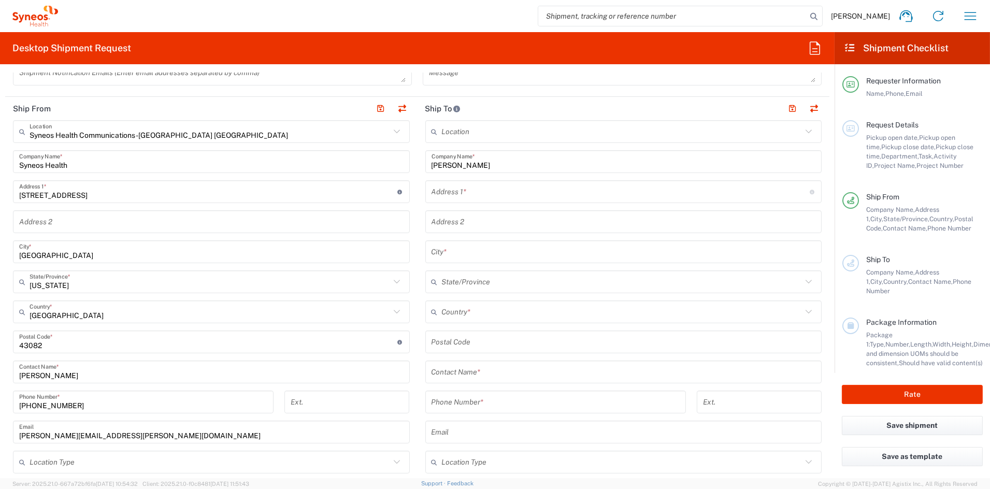
scroll to position [382, 0]
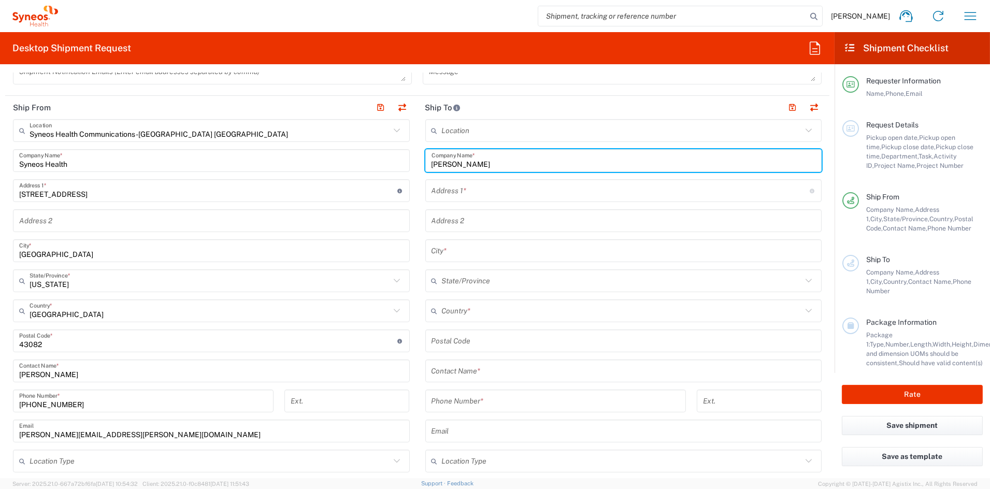
click at [478, 371] on input "text" at bounding box center [624, 371] width 384 height 18
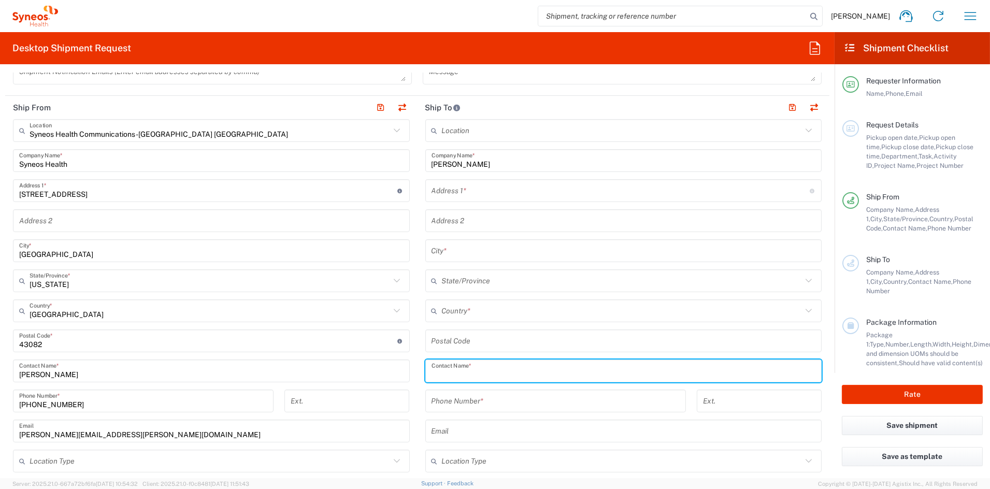
paste input "[PERSON_NAME] St [PERSON_NAME]"
type input "[PERSON_NAME] St [PERSON_NAME]"
click at [476, 310] on input "text" at bounding box center [622, 311] width 361 height 18
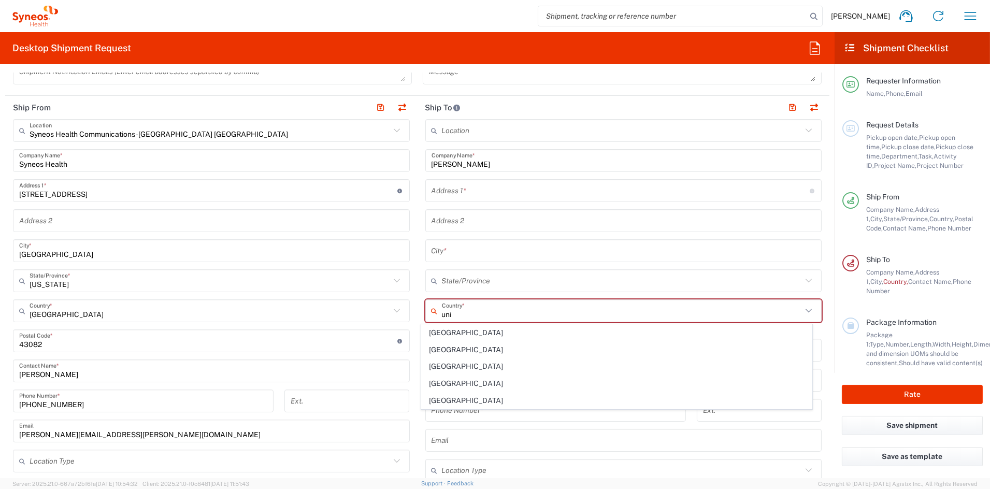
click at [445, 403] on span "[GEOGRAPHIC_DATA]" at bounding box center [617, 401] width 390 height 16
type input "[GEOGRAPHIC_DATA]"
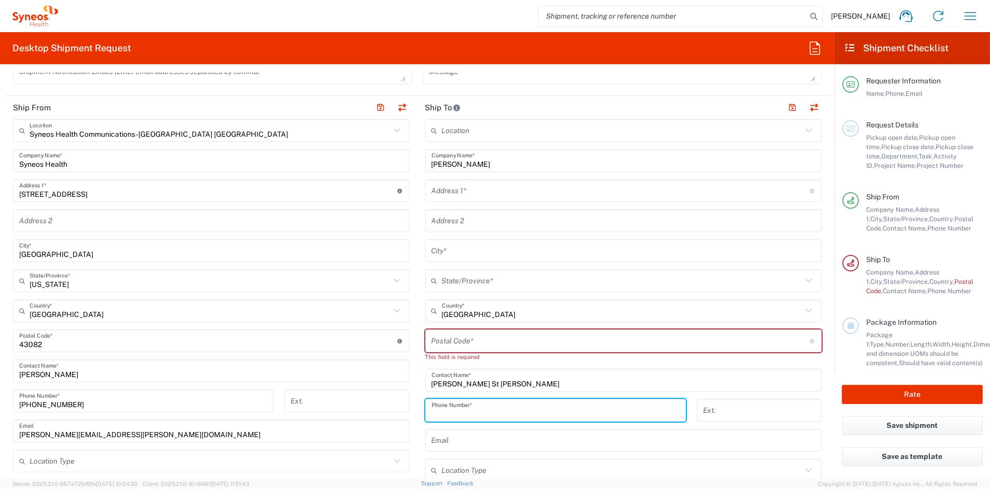
click at [491, 411] on input "tel" at bounding box center [556, 410] width 248 height 18
paste input "[PHONE_NUMBER]"
type input "[PHONE_NUMBER]"
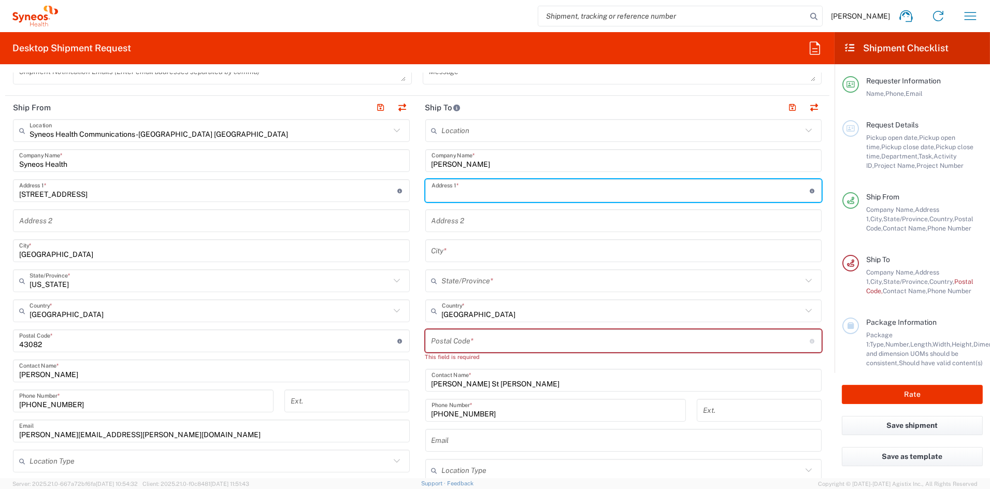
click at [476, 189] on input "text" at bounding box center [621, 191] width 378 height 18
paste input "[STREET_ADDRESS]"
type input "[STREET_ADDRESS]"
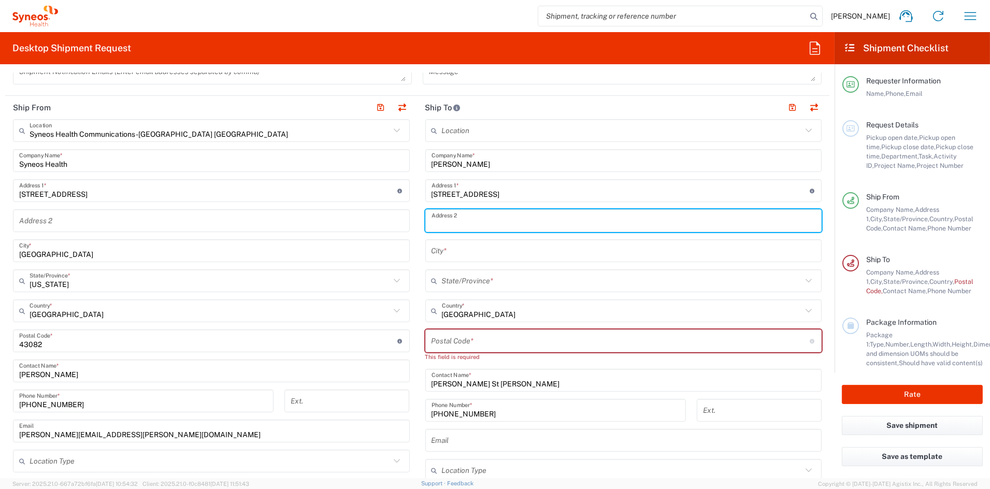
click at [466, 221] on input "text" at bounding box center [624, 221] width 384 height 18
paste input "Suite 106A"
type input "Suite 106A"
click at [447, 251] on input "text" at bounding box center [624, 251] width 384 height 18
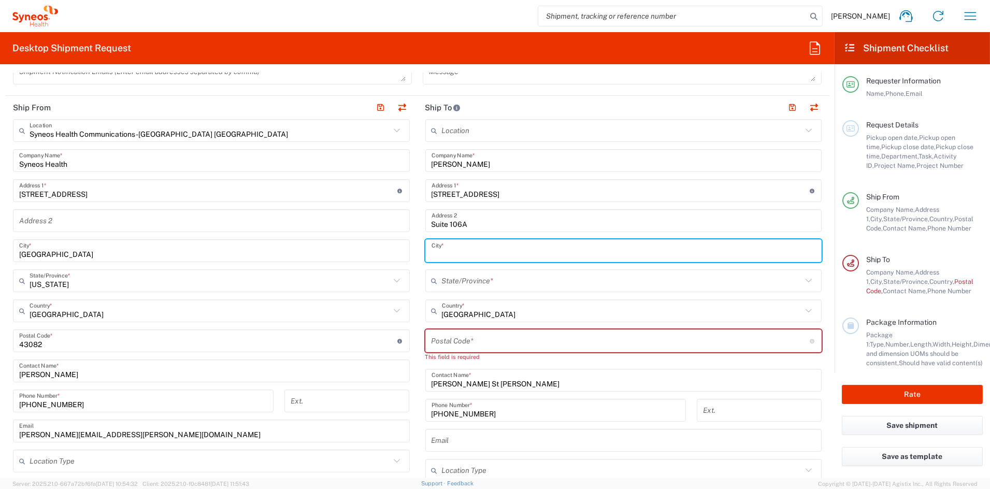
click at [447, 251] on input "text" at bounding box center [624, 251] width 384 height 18
paste input "Columbus"
type input "Columbus"
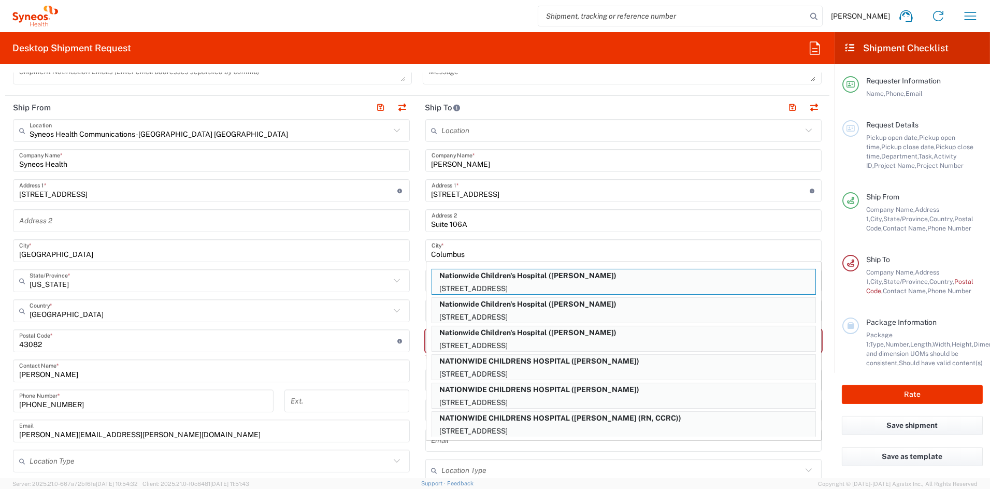
click at [455, 280] on p "Nationwide Children's Hospital ([PERSON_NAME])" at bounding box center [623, 275] width 383 height 13
type input "Nationwide [GEOGRAPHIC_DATA]"
type input "[STREET_ADDRESS]"
type input "Suite T6B"
type input "[US_STATE]"
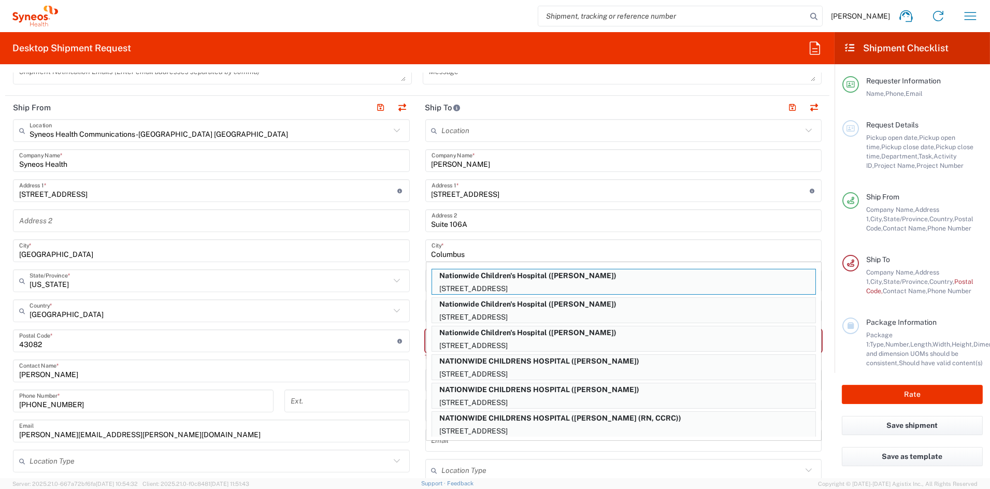
type input "[GEOGRAPHIC_DATA]"
type input "43205"
type input "[PERSON_NAME]"
type input "[PHONE_NUMBER]"
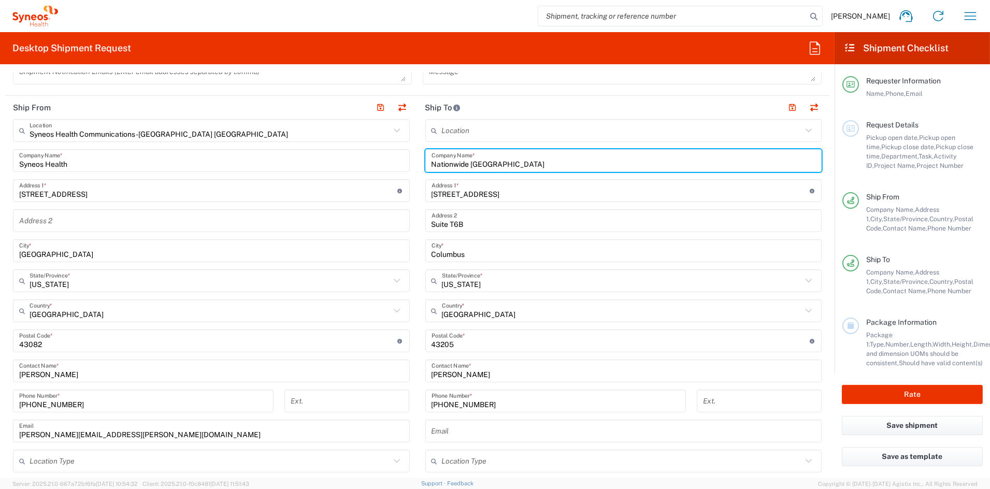
drag, startPoint x: 514, startPoint y: 163, endPoint x: 335, endPoint y: 153, distance: 179.5
click at [335, 153] on div "Ship From Syneos Health Communications-[GEOGRAPHIC_DATA] [GEOGRAPHIC_DATA] Loca…" at bounding box center [417, 327] width 824 height 463
paste input "[PERSON_NAME]"
type input "[PERSON_NAME]"
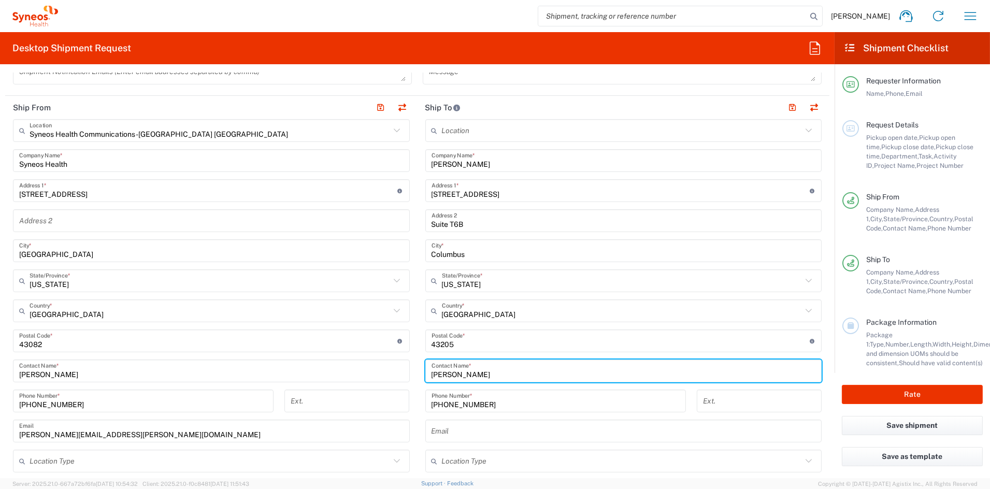
drag, startPoint x: 454, startPoint y: 374, endPoint x: 389, endPoint y: 372, distance: 65.3
click at [391, 372] on div "Ship From Syneos Health Communications-[GEOGRAPHIC_DATA] [GEOGRAPHIC_DATA] Loca…" at bounding box center [417, 327] width 824 height 463
paste input "[PERSON_NAME] St [PERSON_NAME]"
type input "[PERSON_NAME] St [PERSON_NAME]"
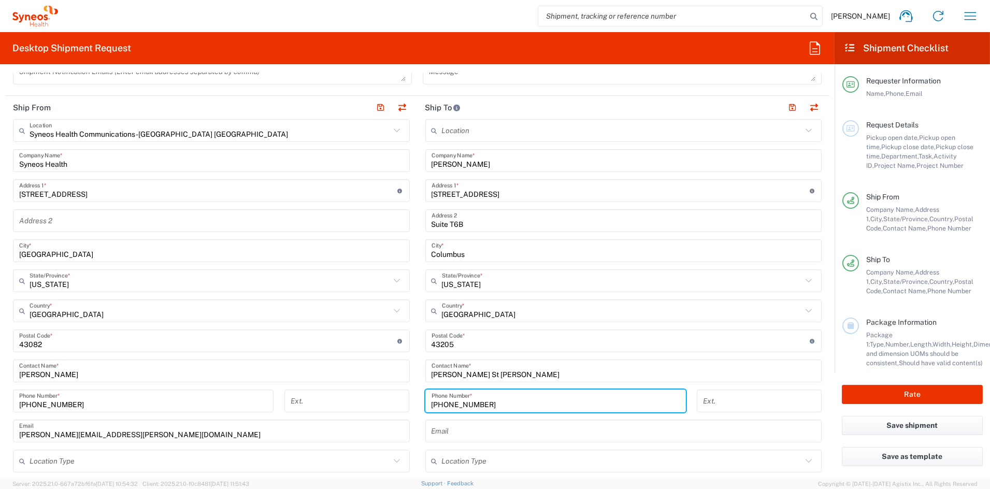
click at [487, 401] on input "[PHONE_NUMBER]" at bounding box center [556, 401] width 248 height 18
drag, startPoint x: 481, startPoint y: 403, endPoint x: 339, endPoint y: 400, distance: 142.5
click at [339, 400] on div "Ship From Syneos Health Communications-[GEOGRAPHIC_DATA] [GEOGRAPHIC_DATA] Loca…" at bounding box center [417, 327] width 824 height 463
paste input "487-2560"
type input "[PHONE_NUMBER]"
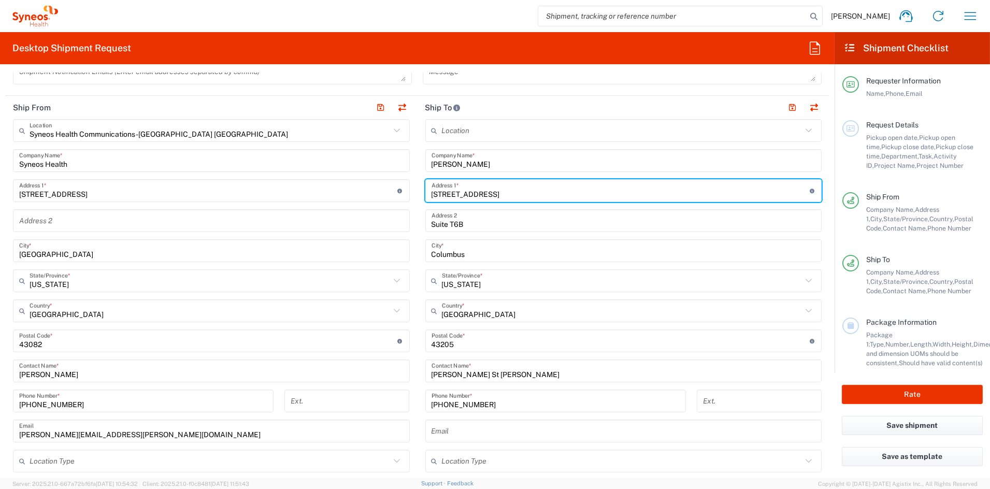
drag, startPoint x: 473, startPoint y: 194, endPoint x: 339, endPoint y: 190, distance: 134.3
click at [339, 190] on div "Ship From Syneos Health Communications-[GEOGRAPHIC_DATA] [GEOGRAPHIC_DATA] Loca…" at bounding box center [417, 327] width 824 height 463
paste input "[STREET_ADDRESS]"
type input "[STREET_ADDRESS]"
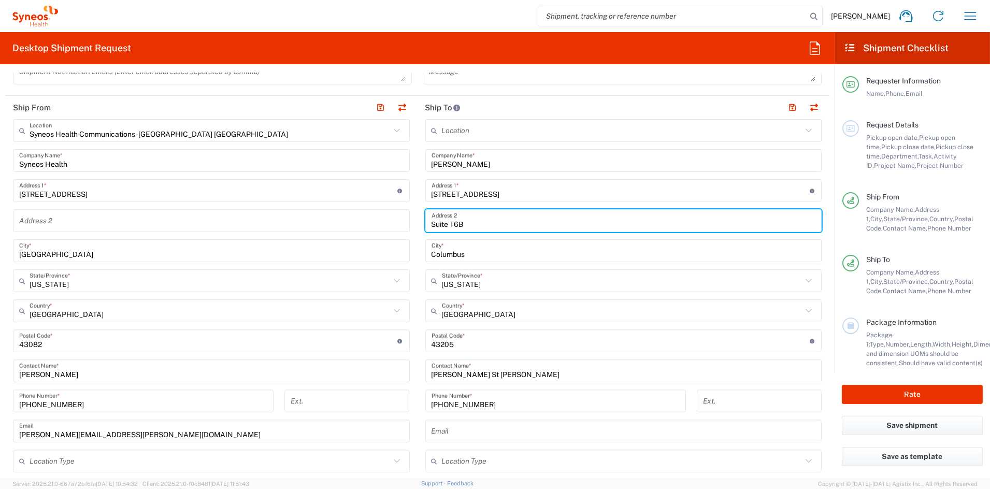
drag, startPoint x: 439, startPoint y: 222, endPoint x: 355, endPoint y: 217, distance: 84.1
click at [355, 217] on div "Ship From Syneos Health Communications-[GEOGRAPHIC_DATA] [GEOGRAPHIC_DATA] Loca…" at bounding box center [417, 327] width 824 height 463
paste input "106A"
type input "Suite 106A"
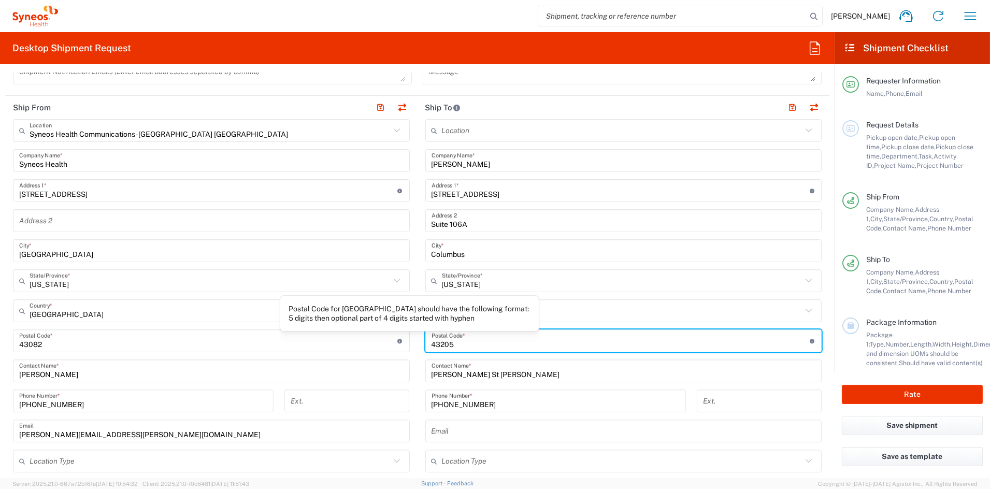
drag, startPoint x: 419, startPoint y: 342, endPoint x: 372, endPoint y: 336, distance: 47.0
click at [373, 336] on div "Ship From Syneos Health Communications-[GEOGRAPHIC_DATA] [GEOGRAPHIC_DATA] Loca…" at bounding box center [417, 327] width 824 height 463
paste input "43215"
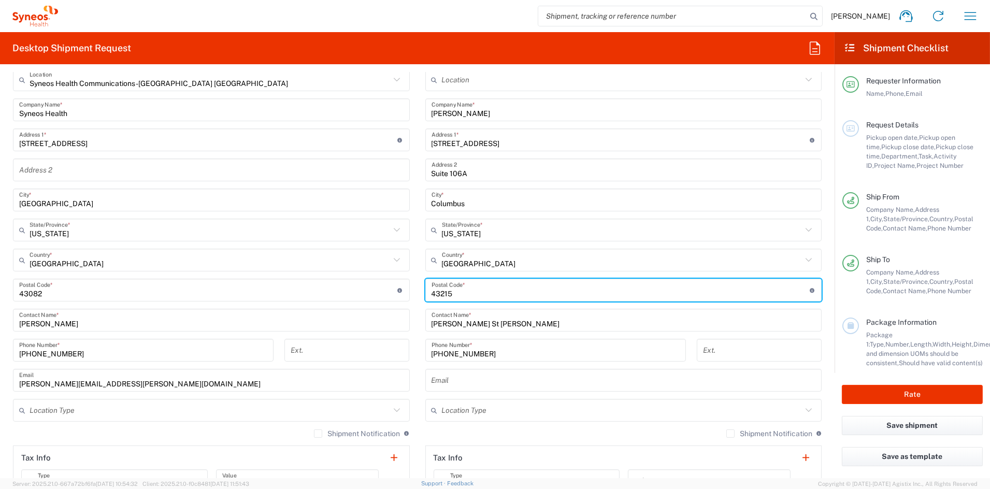
scroll to position [434, 0]
type input "43215"
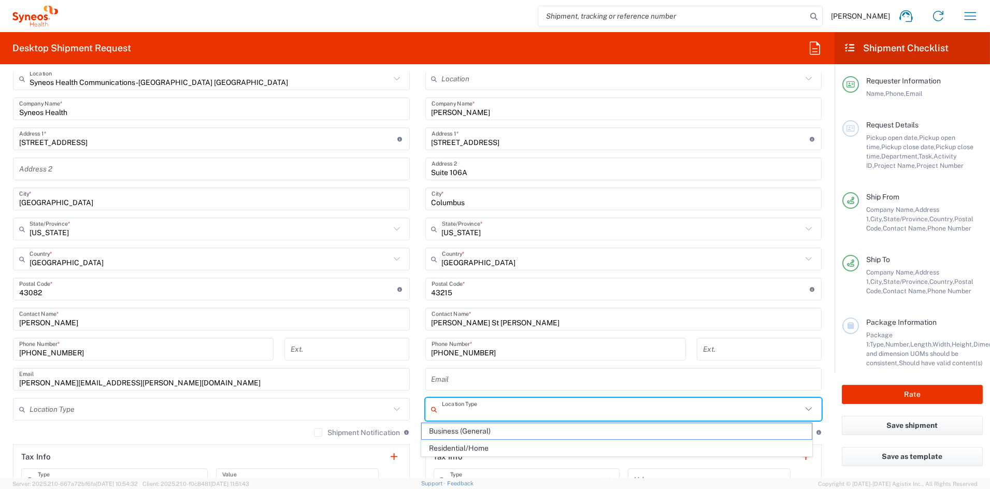
click at [526, 408] on input "text" at bounding box center [622, 409] width 361 height 18
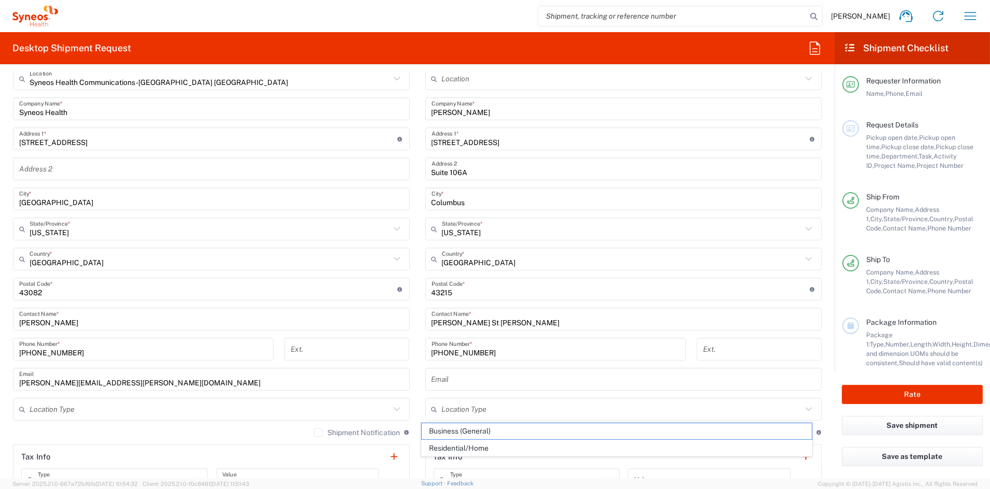
click at [477, 429] on span "Business (General)" at bounding box center [617, 431] width 390 height 16
type input "Business (General)"
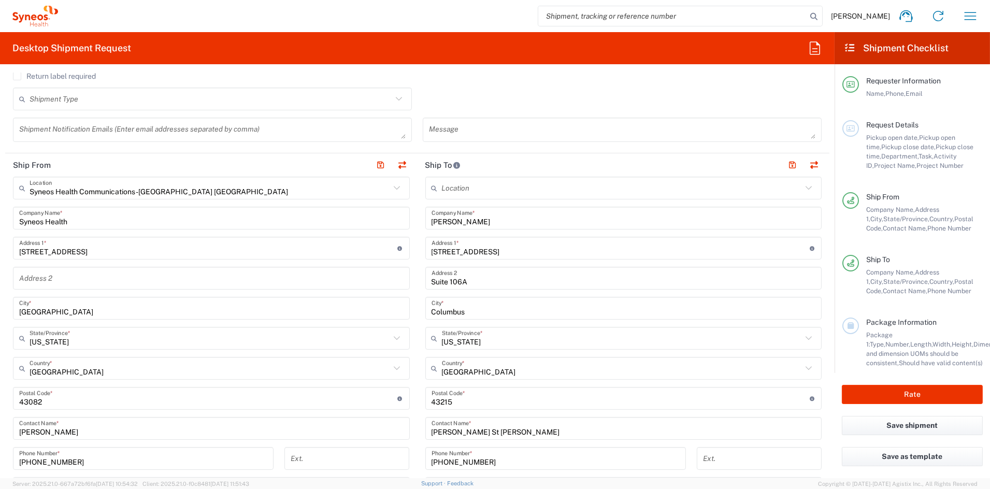
scroll to position [319, 0]
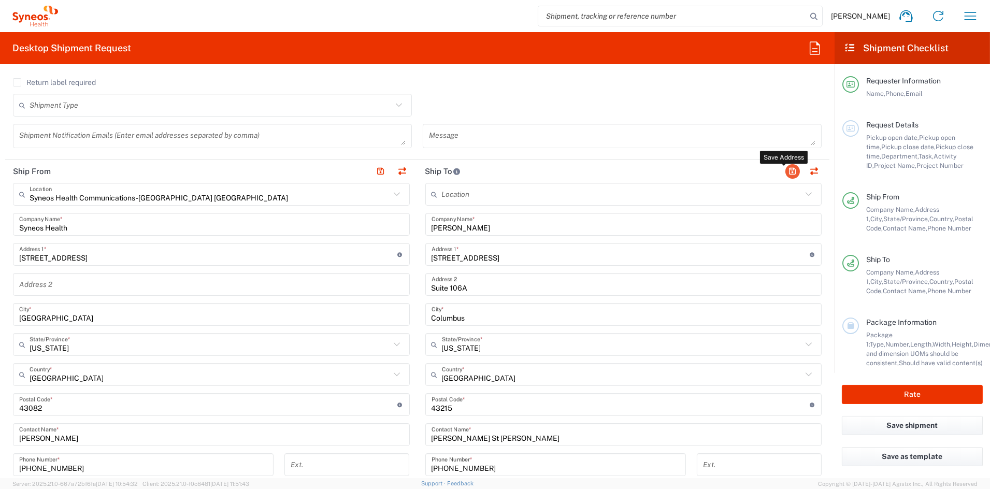
click at [787, 174] on button "button" at bounding box center [792, 171] width 15 height 15
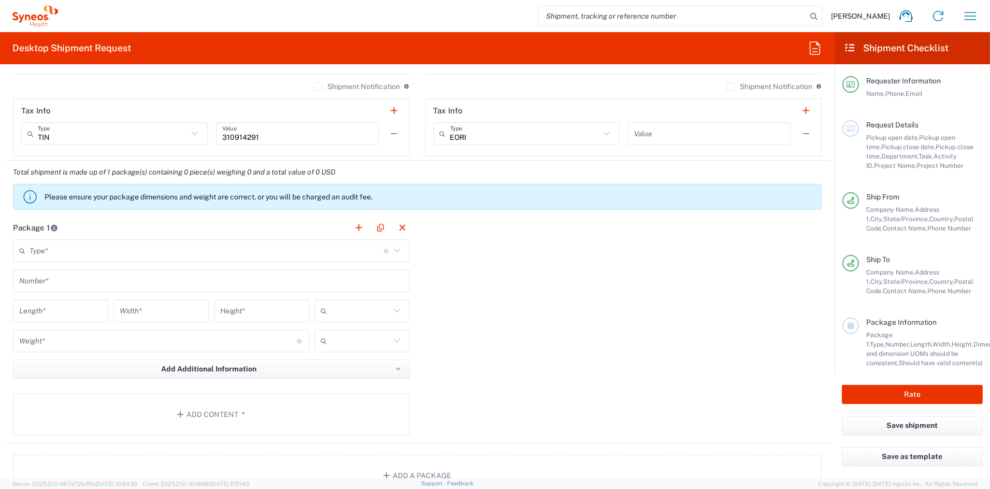
scroll to position [776, 0]
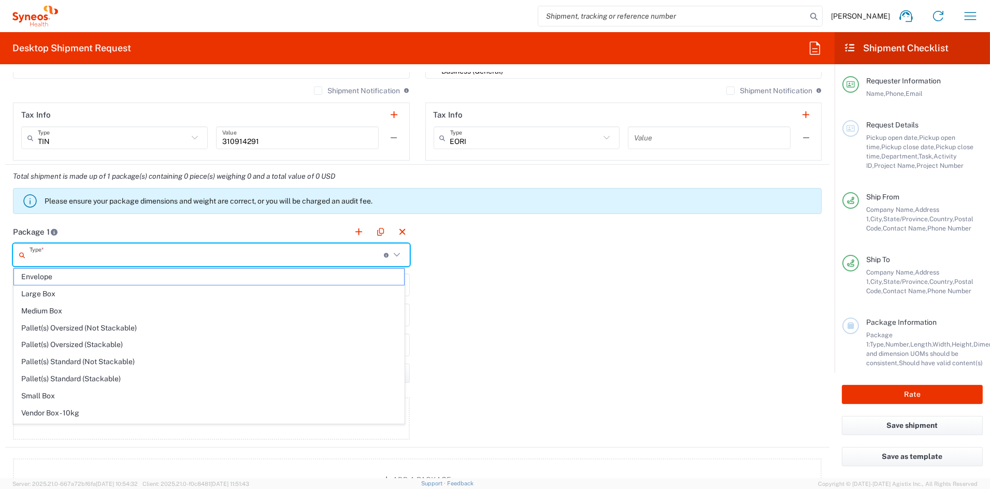
click at [109, 257] on input "text" at bounding box center [207, 255] width 354 height 18
click at [52, 419] on span "Your Packaging" at bounding box center [209, 415] width 390 height 16
type input "Your Packaging"
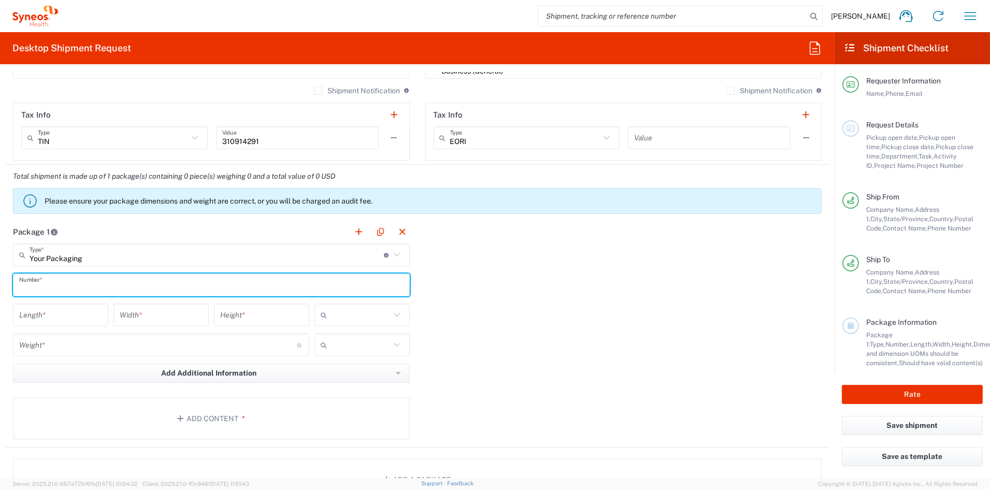
click at [42, 285] on input "text" at bounding box center [211, 285] width 384 height 18
type input "1"
click at [57, 314] on input "number" at bounding box center [60, 315] width 83 height 18
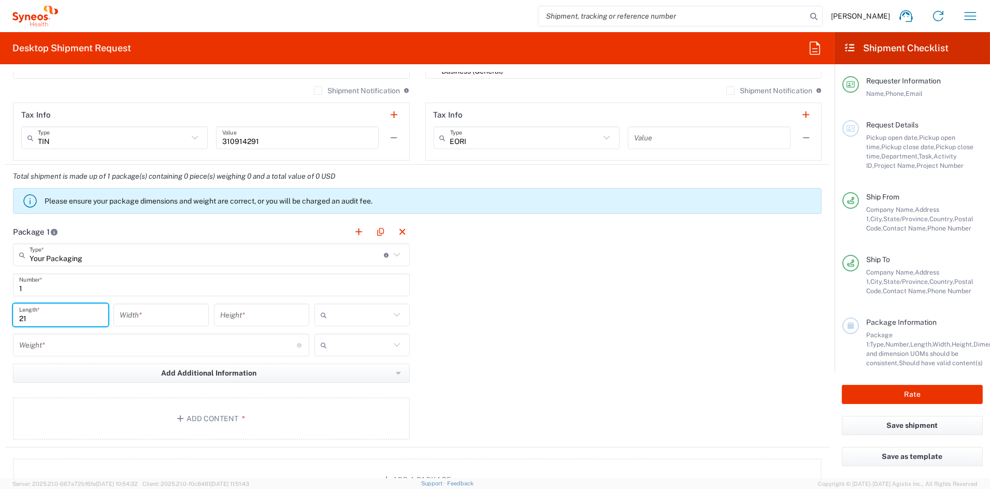
type input "21"
type input "15"
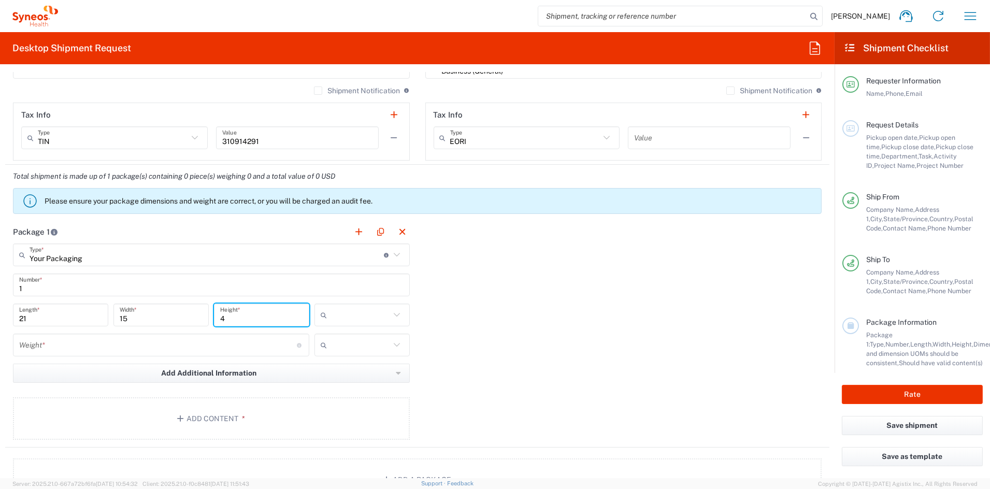
type input "4"
drag, startPoint x: 354, startPoint y: 372, endPoint x: 343, endPoint y: 372, distance: 11.4
click at [351, 372] on span "in" at bounding box center [358, 371] width 92 height 16
type input "in"
click at [119, 351] on input "number" at bounding box center [158, 345] width 278 height 18
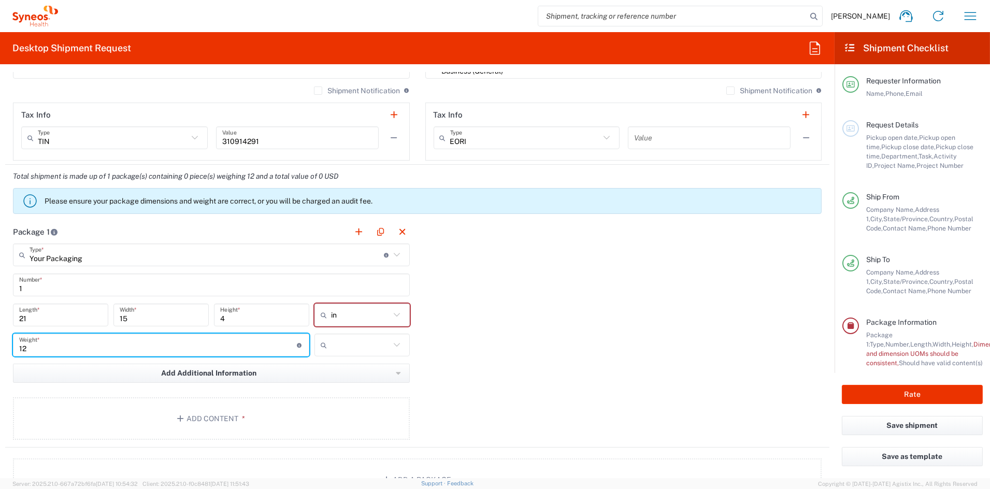
type input "12"
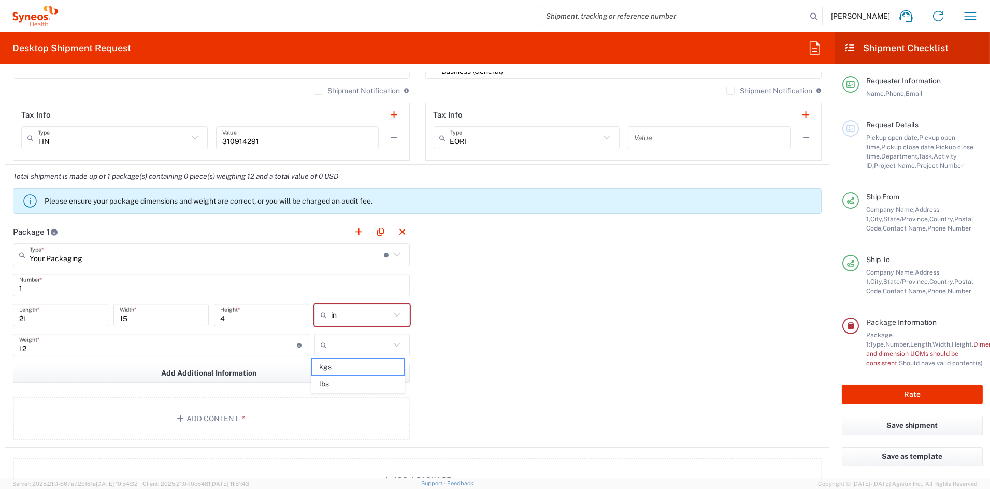
click at [348, 387] on span "lbs" at bounding box center [358, 384] width 92 height 16
type input "lbs"
click at [228, 410] on button "Add Content *" at bounding box center [211, 418] width 397 height 42
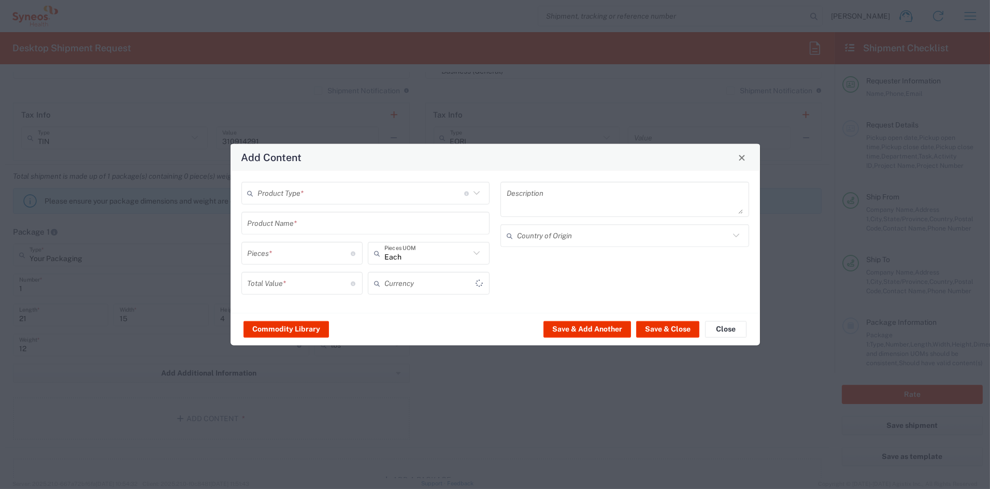
type input "US Dollar"
click at [296, 192] on input "text" at bounding box center [361, 193] width 206 height 18
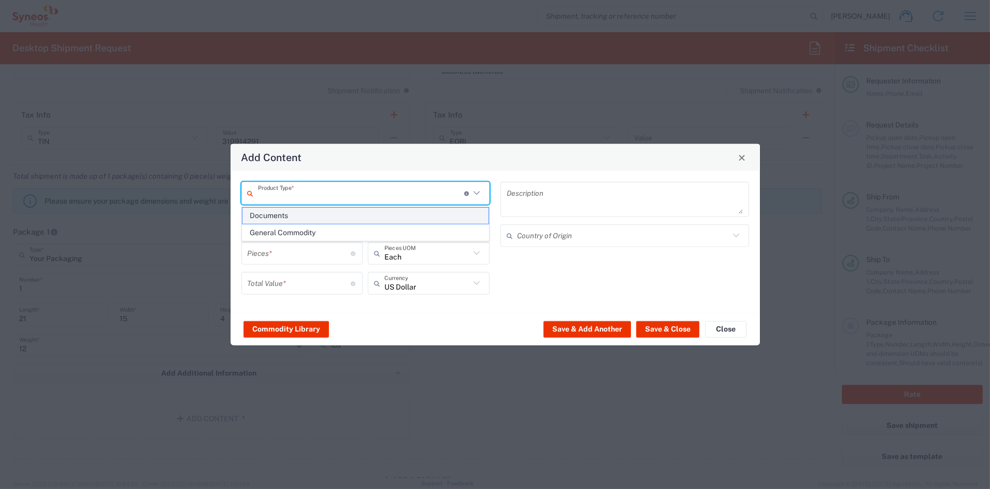
click at [275, 213] on span "Documents" at bounding box center [365, 216] width 246 height 16
type input "Documents"
type input "1"
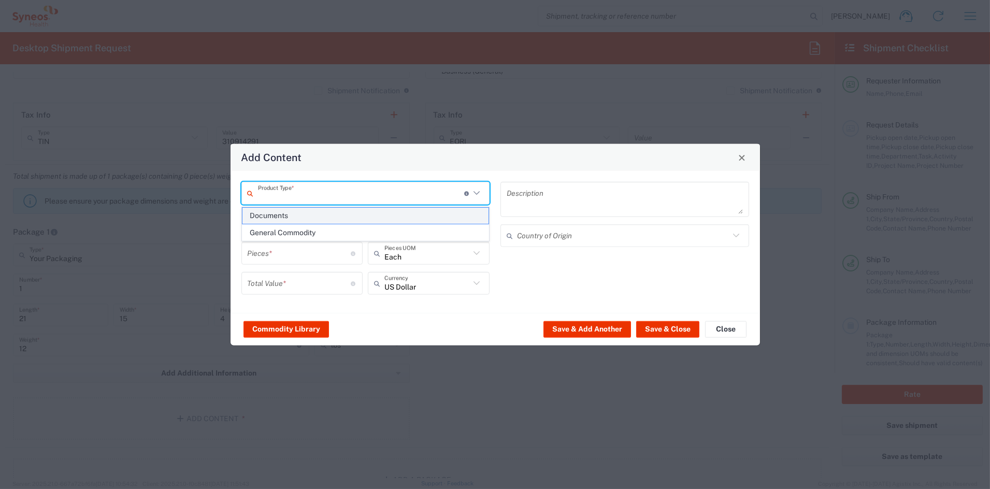
type textarea "Documents"
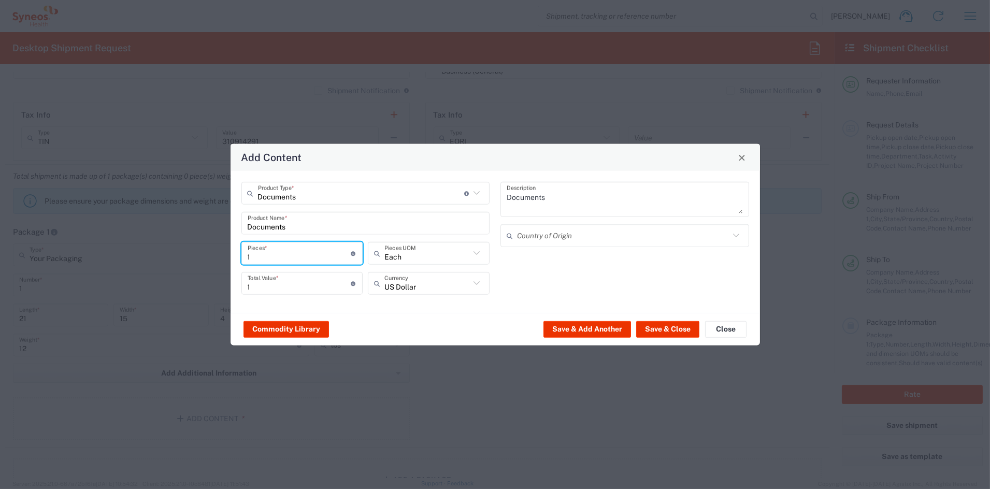
drag, startPoint x: 261, startPoint y: 257, endPoint x: 204, endPoint y: 250, distance: 57.9
click at [204, 250] on div "Add Content Documents Product Type * Document: Paper document generated interna…" at bounding box center [495, 244] width 990 height 489
type input "2"
type input "21"
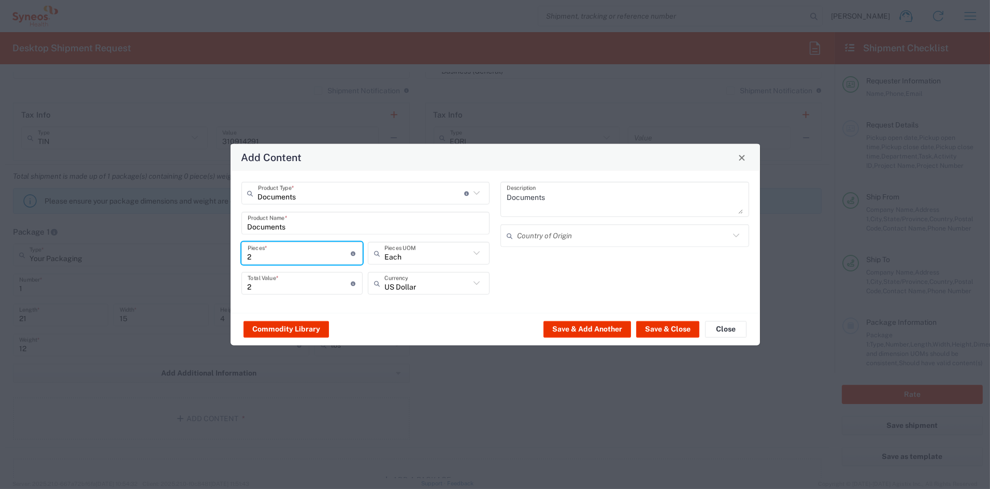
type input "21"
type input "215"
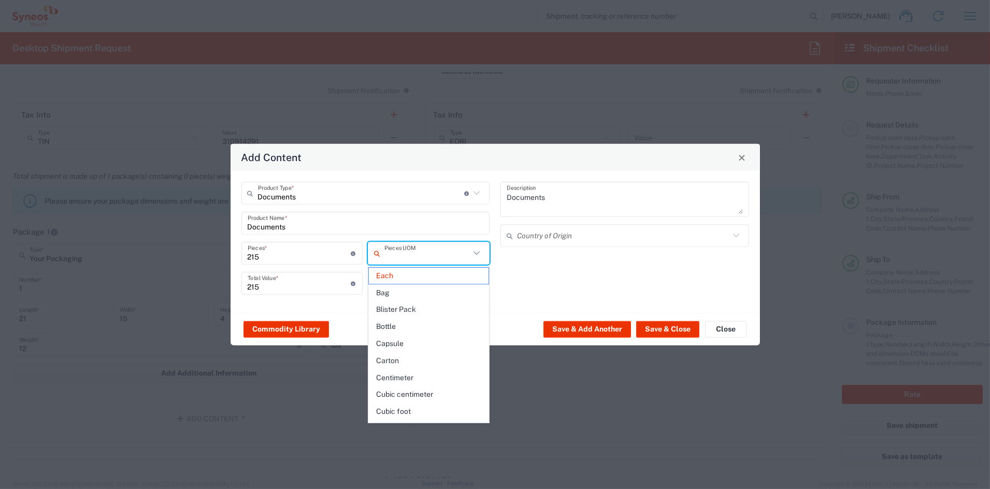
type input "Each"
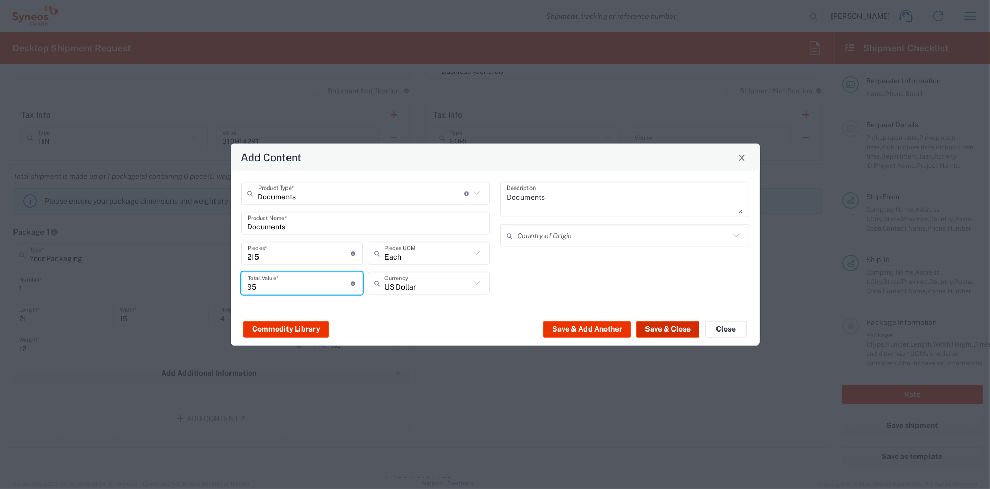
type input "95"
click at [668, 326] on button "Save & Close" at bounding box center [667, 329] width 63 height 17
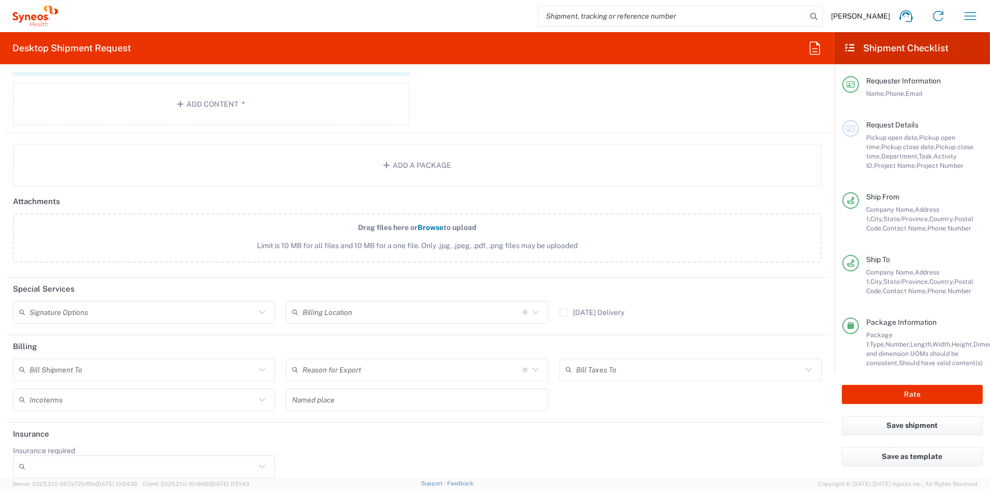
scroll to position [1154, 0]
click at [186, 305] on input "text" at bounding box center [143, 309] width 226 height 18
click at [132, 331] on span "Adult Signature Required" at bounding box center [142, 329] width 257 height 16
type input "Adult Signature Required"
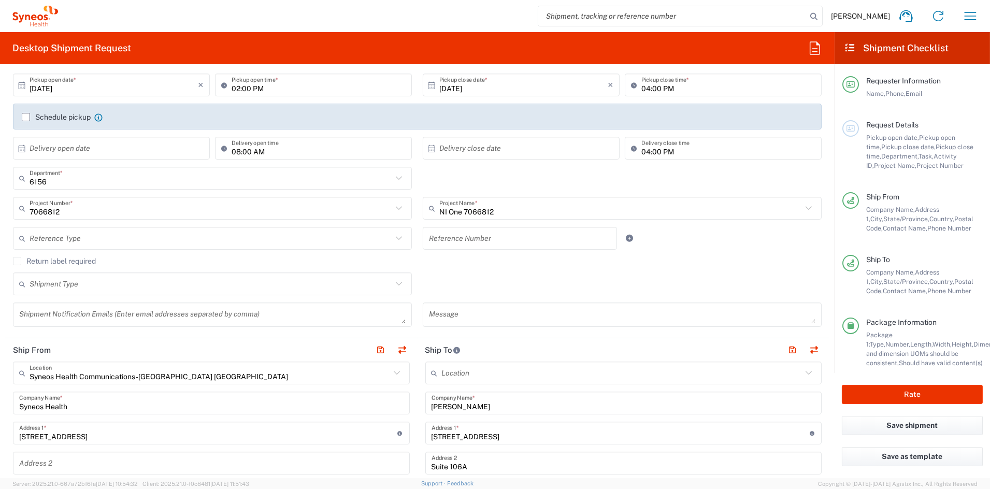
scroll to position [141, 0]
click at [898, 391] on button "Rate" at bounding box center [912, 394] width 141 height 19
type input "6156"
type input "7066812"
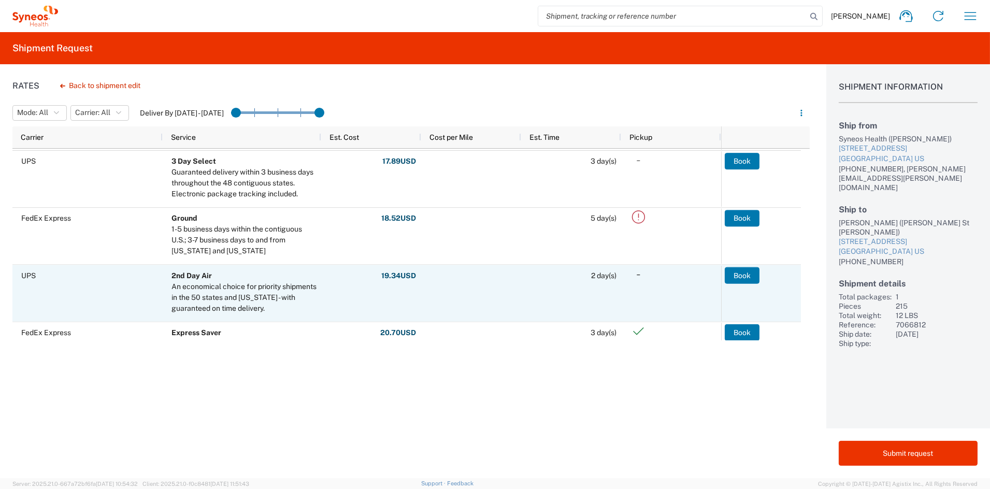
scroll to position [59, 0]
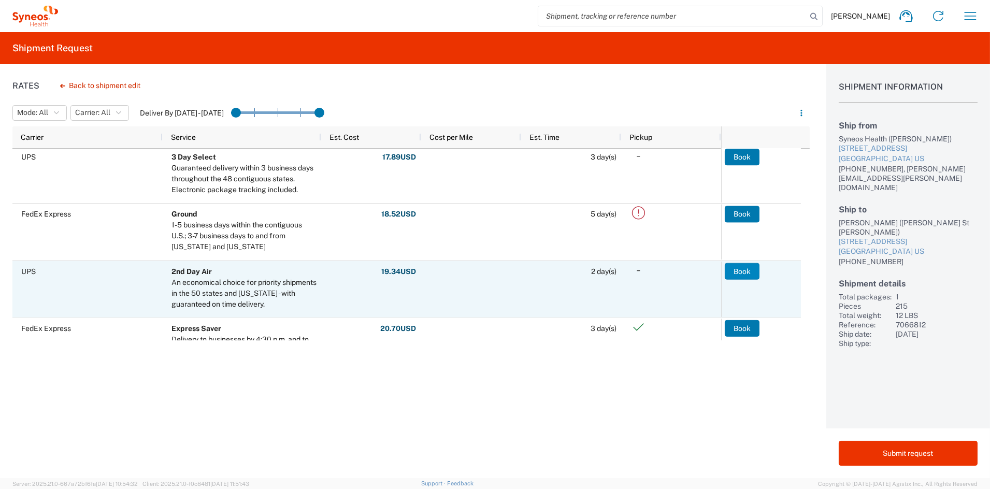
click at [734, 266] on button "Book" at bounding box center [742, 271] width 35 height 17
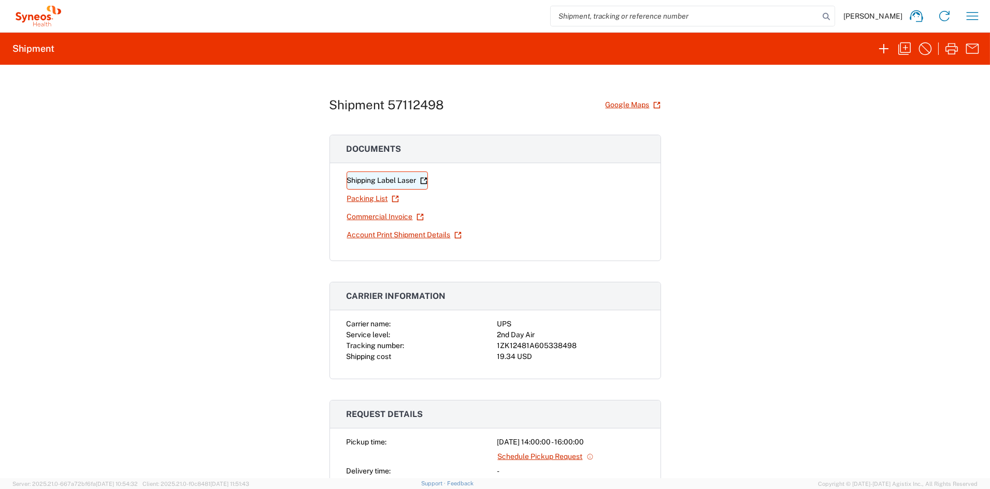
click at [395, 180] on link "Shipping Label Laser" at bounding box center [387, 180] width 81 height 18
